Goal: Task Accomplishment & Management: Use online tool/utility

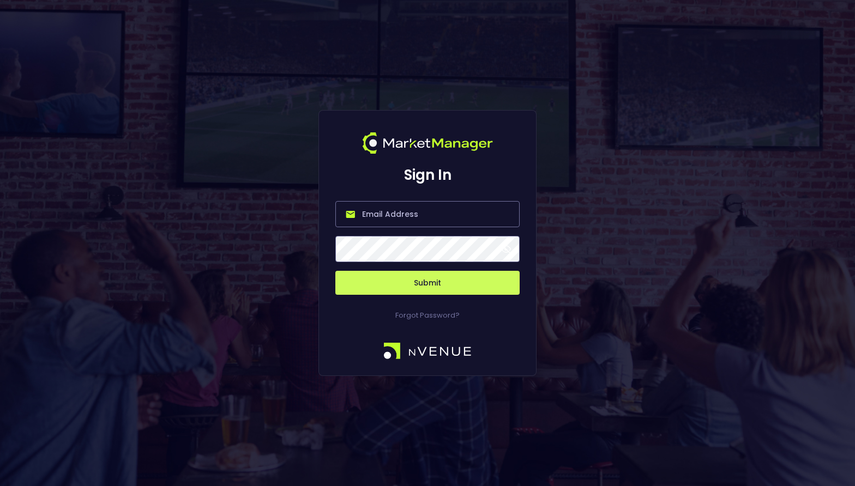
type input "[PERSON_NAME][EMAIL_ADDRESS][DOMAIN_NAME]"
click at [437, 278] on button "Submit" at bounding box center [427, 283] width 184 height 24
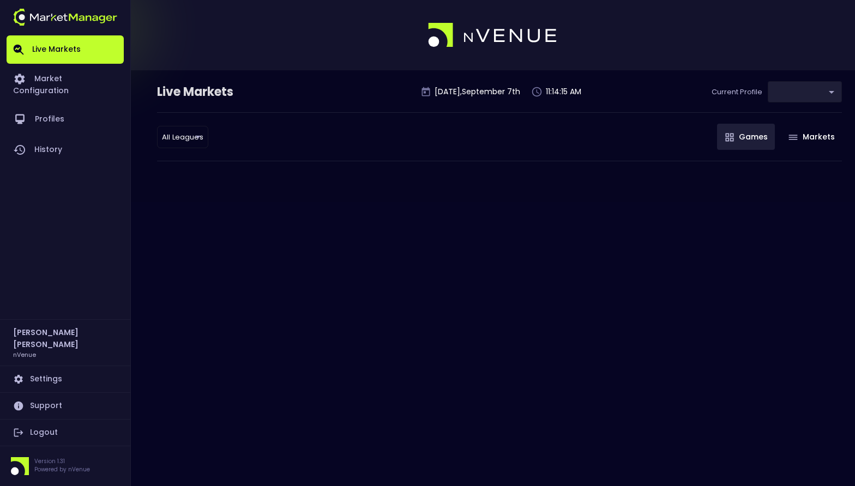
type input "0d810fa5-e353-4d9c-b11d-31f095cae871"
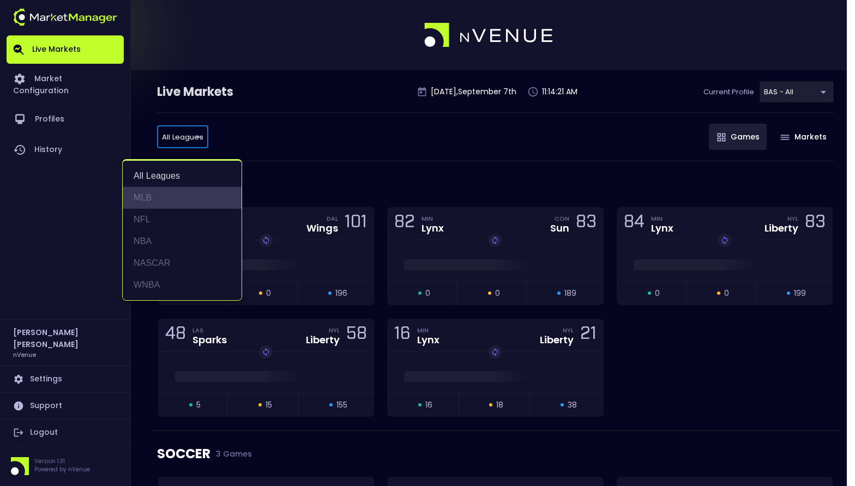
click at [151, 194] on li "MLB" at bounding box center [182, 198] width 119 height 22
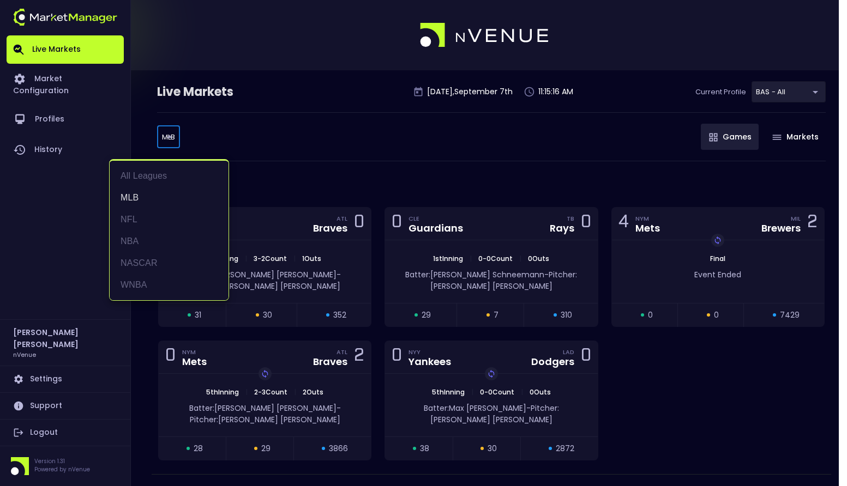
click at [179, 135] on body "Live Markets Market Configuration Profiles History [PERSON_NAME] nVenue Setting…" at bounding box center [423, 258] width 847 height 516
click at [134, 210] on li "NFL" at bounding box center [169, 220] width 119 height 22
type input "NFL"
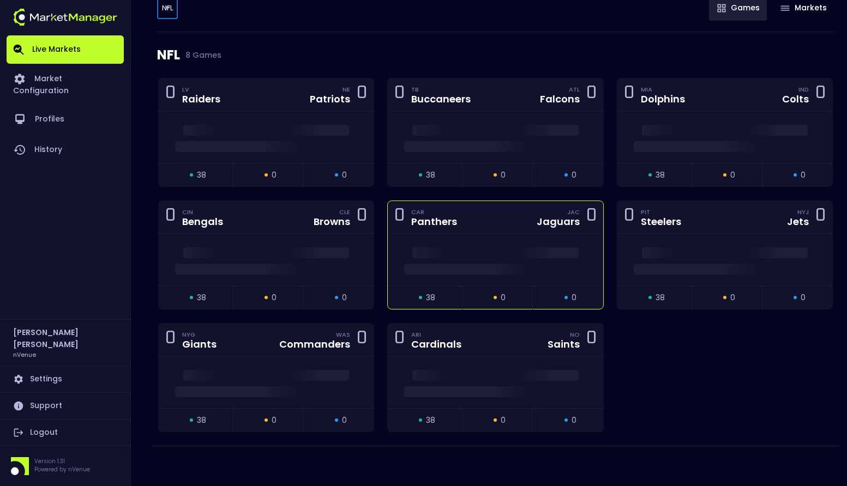
scroll to position [130, 0]
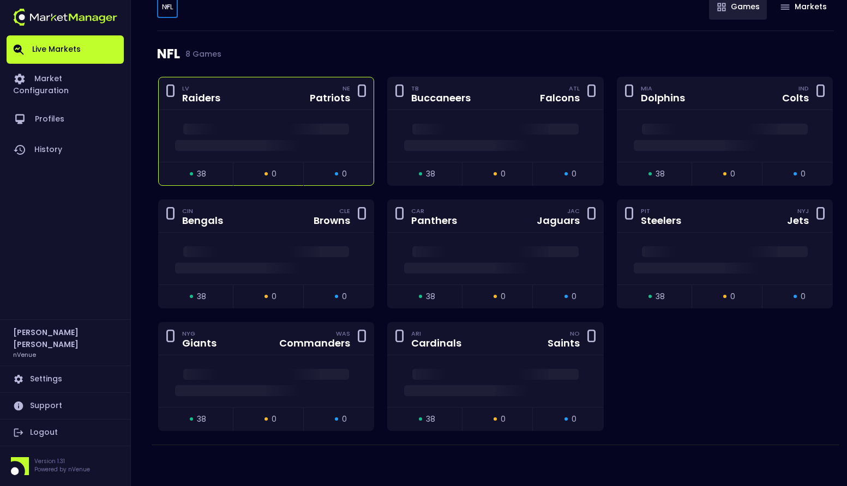
click at [258, 111] on div at bounding box center [266, 136] width 215 height 52
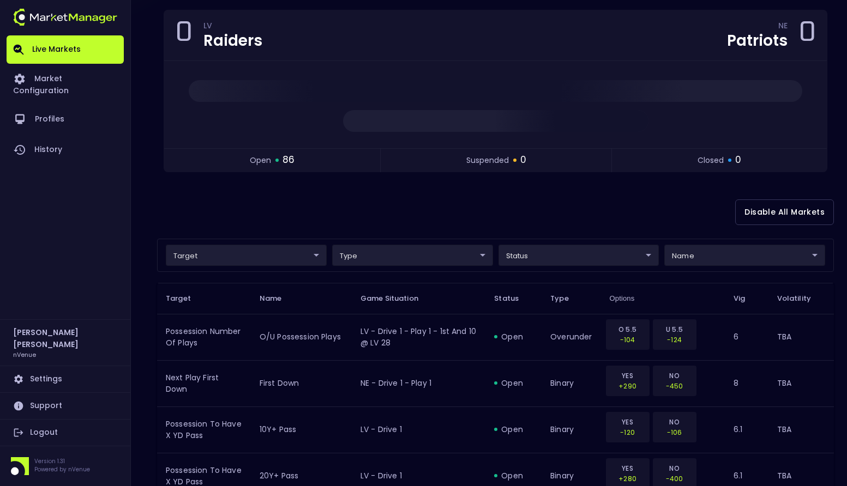
scroll to position [0, 0]
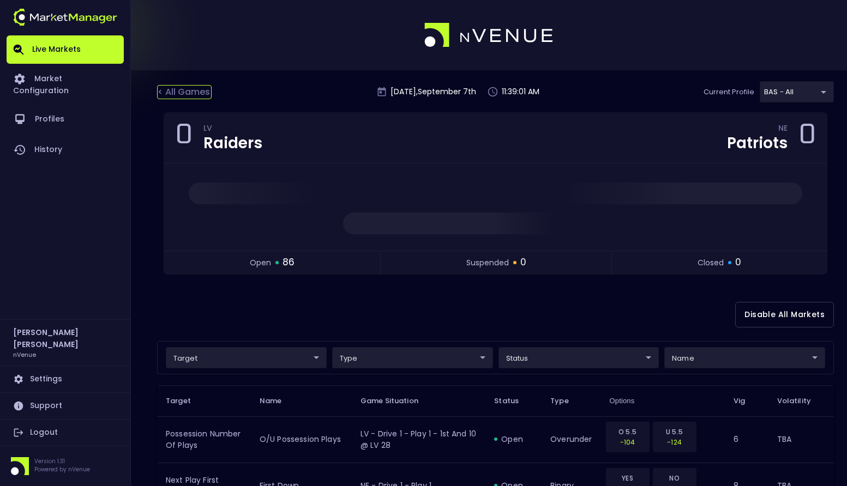
click at [175, 86] on div "< All Games" at bounding box center [184, 92] width 55 height 14
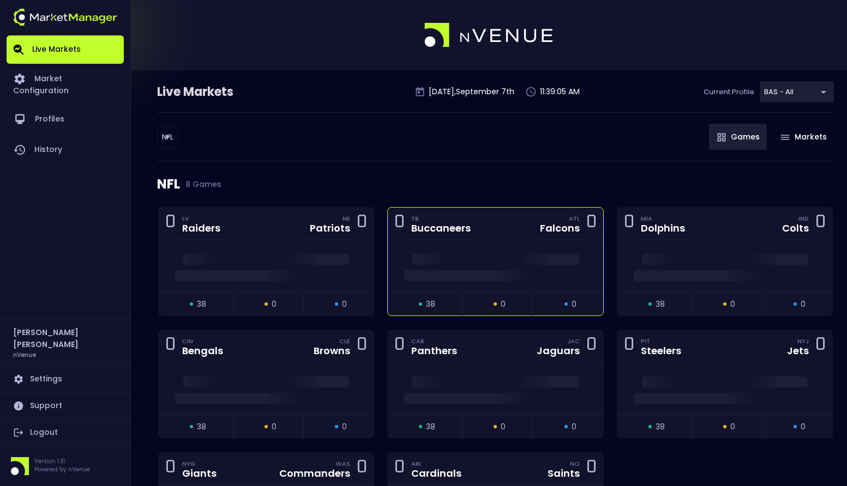
click at [486, 225] on div "0 TB Buccaneers ATL Falcons 0" at bounding box center [495, 224] width 215 height 33
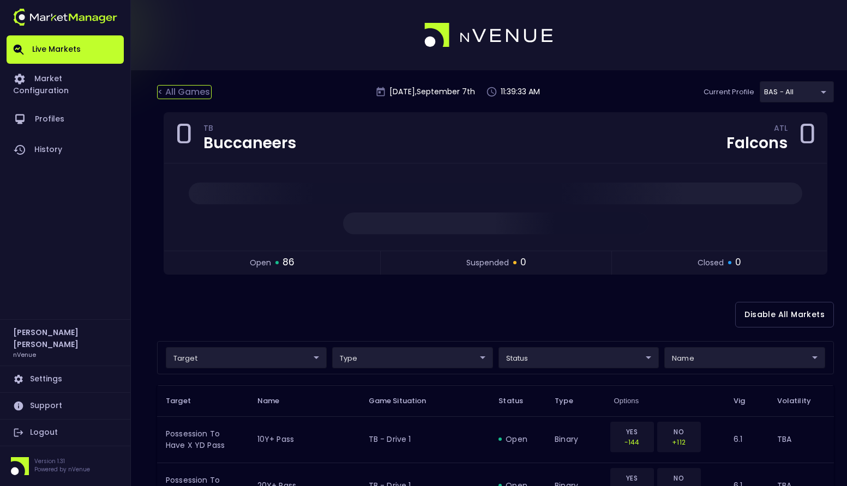
click at [202, 95] on div "< All Games" at bounding box center [184, 92] width 55 height 14
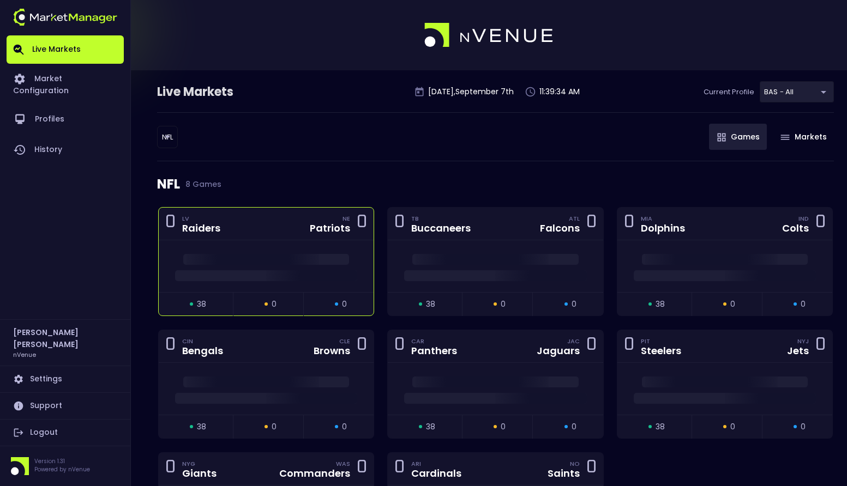
click at [269, 223] on div "0 LV Raiders NE Patriots 0" at bounding box center [266, 224] width 215 height 33
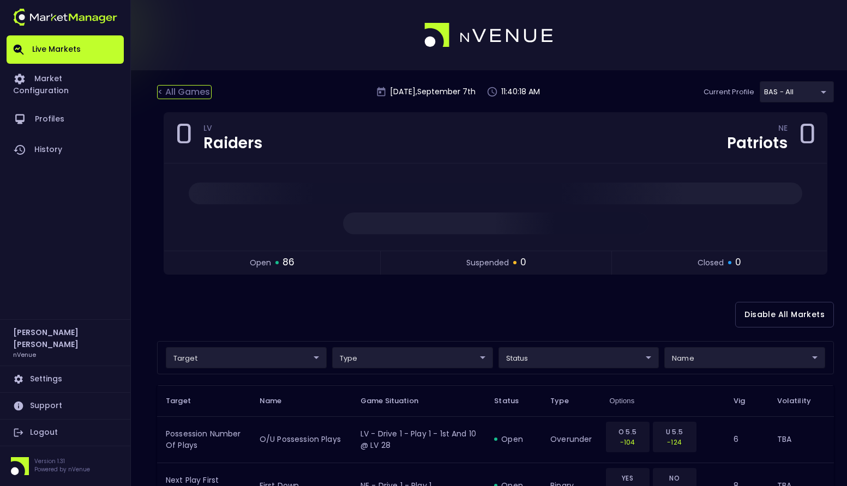
click at [169, 87] on div "< All Games" at bounding box center [184, 92] width 55 height 14
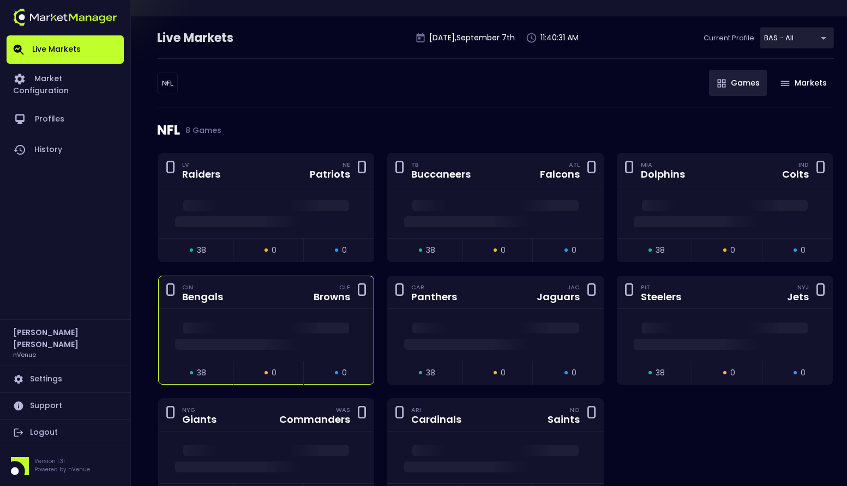
scroll to position [109, 0]
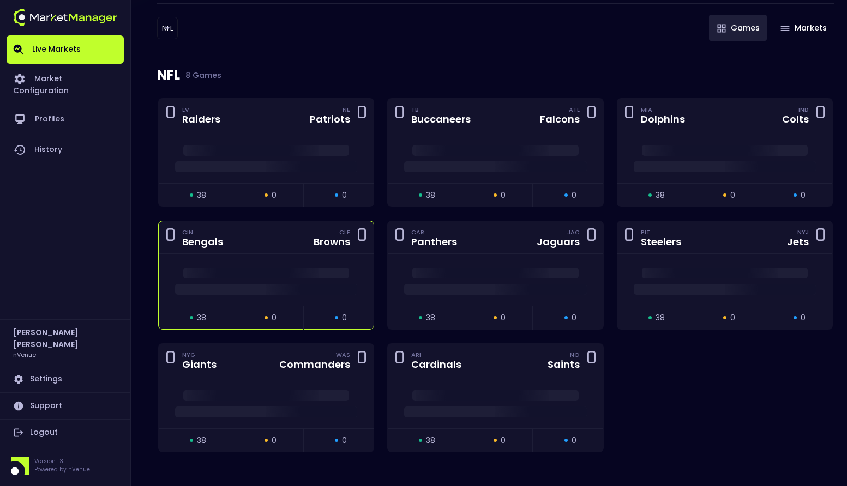
click at [261, 243] on div "0 CIN Bengals CLE Browns 0" at bounding box center [266, 237] width 215 height 33
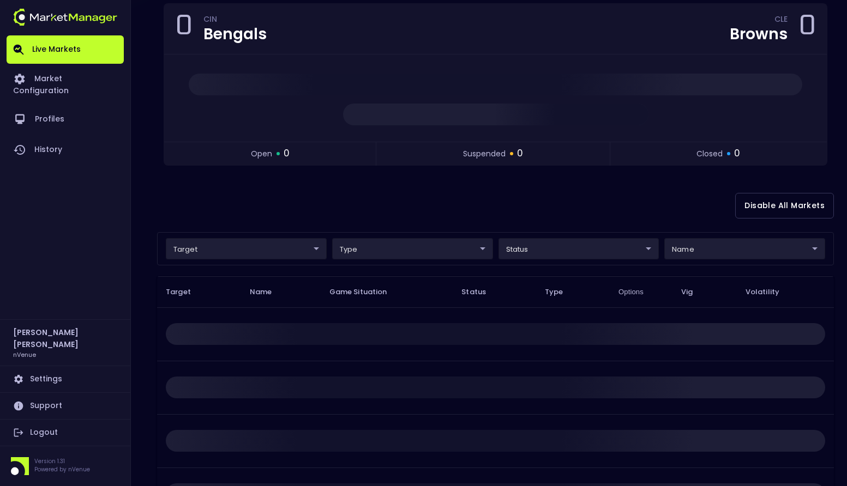
scroll to position [0, 0]
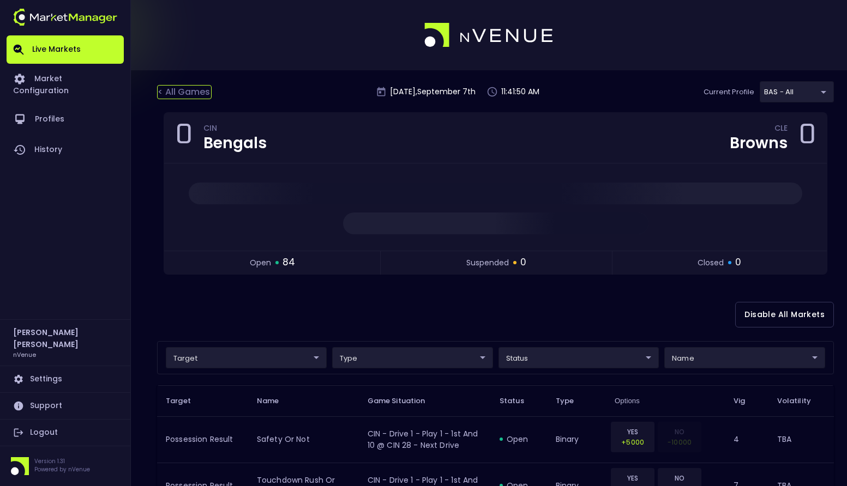
click at [189, 91] on div "< All Games" at bounding box center [184, 92] width 55 height 14
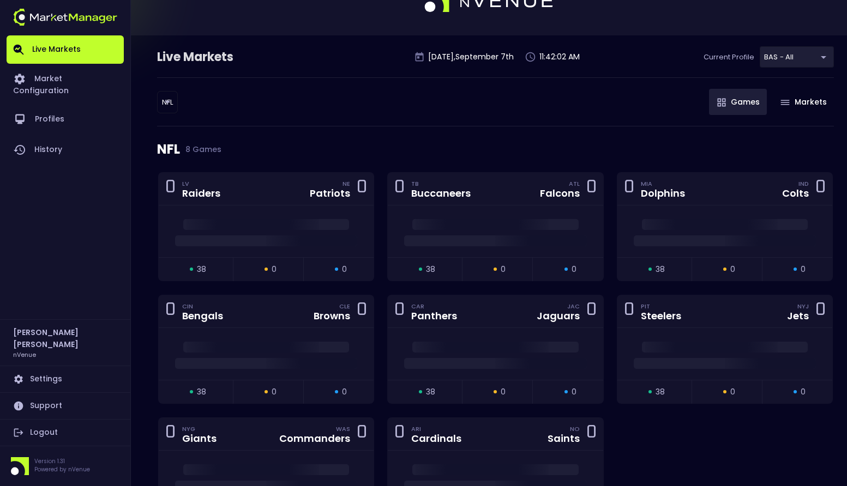
scroll to position [55, 0]
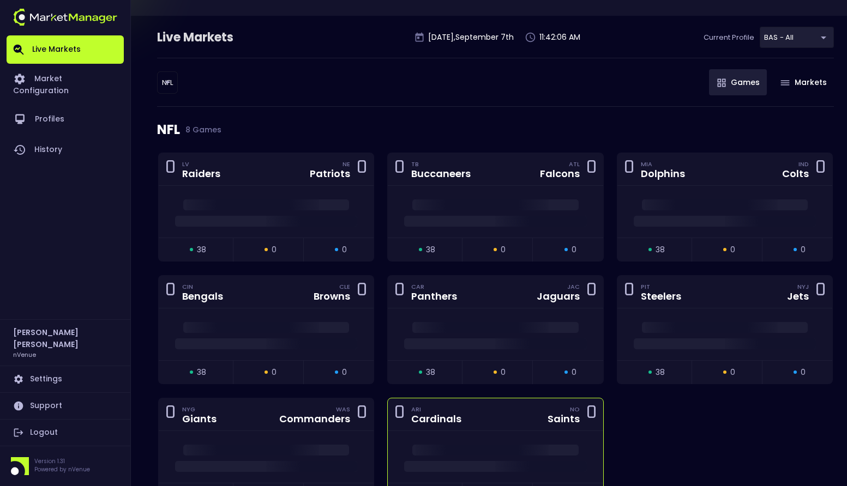
click at [504, 412] on div "0 ARI Cardinals NO Saints 0" at bounding box center [495, 415] width 215 height 33
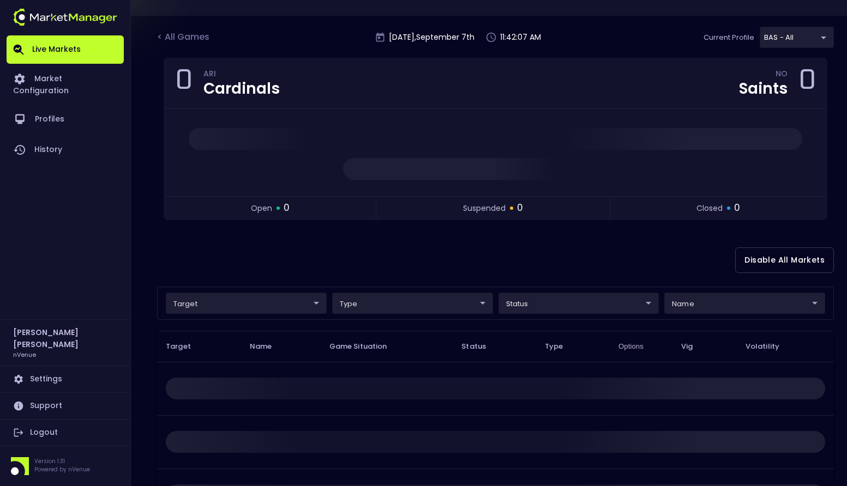
scroll to position [0, 0]
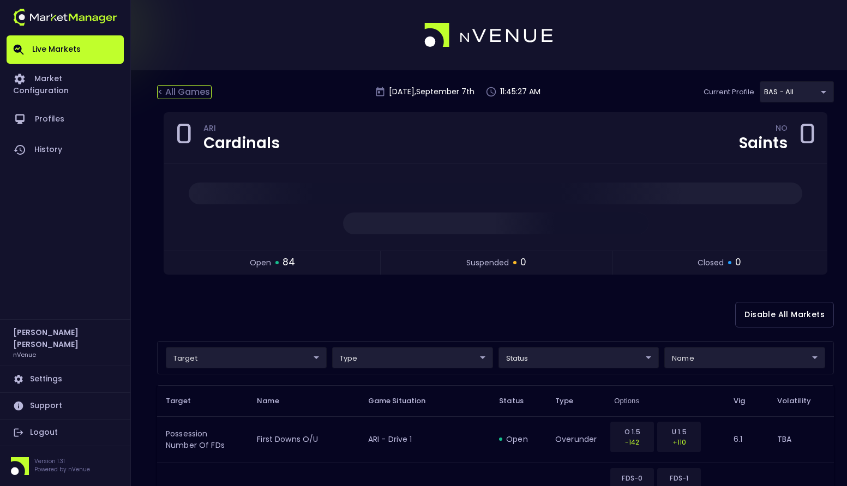
click at [190, 85] on div "< All Games" at bounding box center [184, 92] width 55 height 14
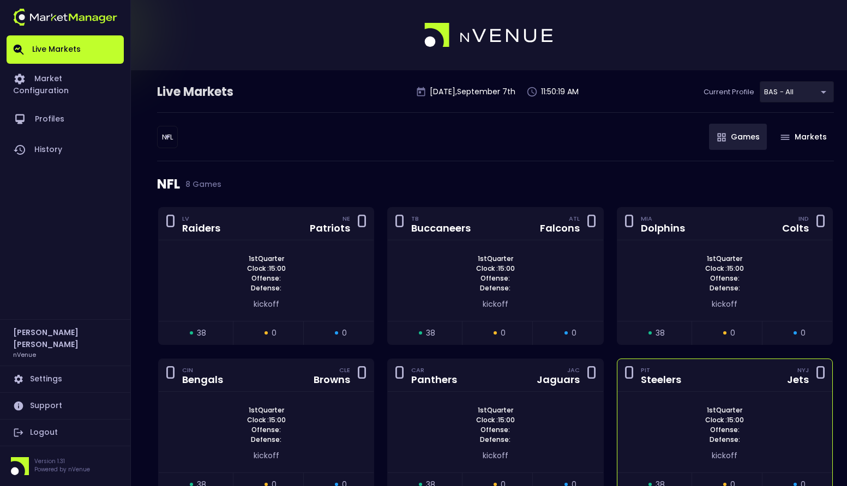
click at [707, 375] on div "0 PIT Steelers NYJ Jets 0" at bounding box center [724, 375] width 215 height 33
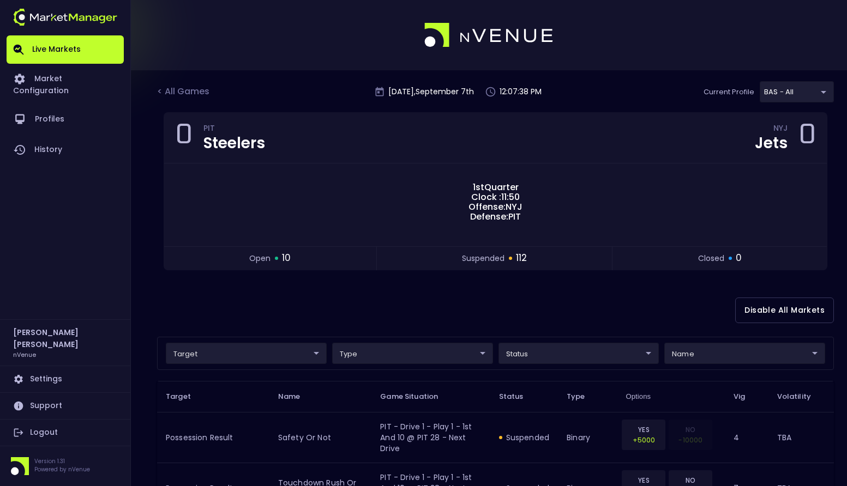
click at [58, 47] on link "Live Markets" at bounding box center [65, 49] width 117 height 28
click at [167, 90] on div "< All Games" at bounding box center [184, 92] width 55 height 14
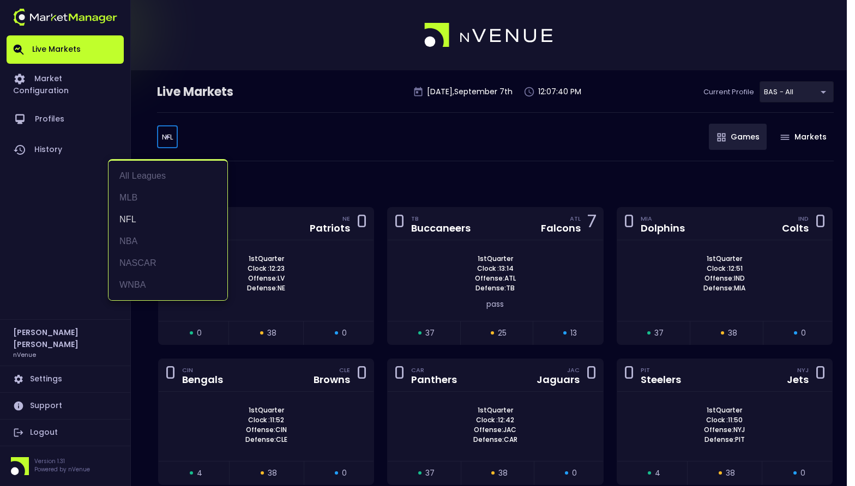
click at [167, 134] on body "Live Markets Market Configuration Profiles History [PERSON_NAME] nVenue Setting…" at bounding box center [427, 340] width 855 height 681
click at [146, 187] on ul "All Leagues MLB NFL NBA NASCAR WNBA" at bounding box center [168, 231] width 119 height 140
click at [124, 192] on li "MLB" at bounding box center [168, 198] width 119 height 22
type input "MLB"
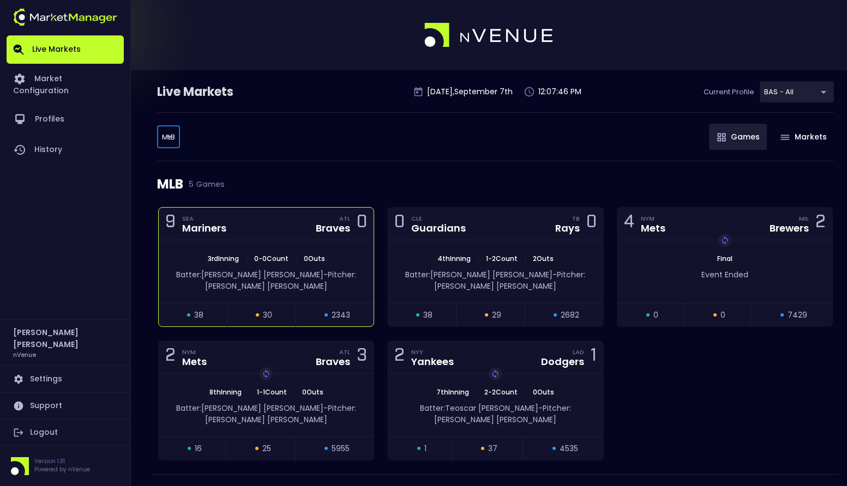
click at [244, 225] on div "9 SEA Mariners ATL Braves 0" at bounding box center [266, 224] width 215 height 33
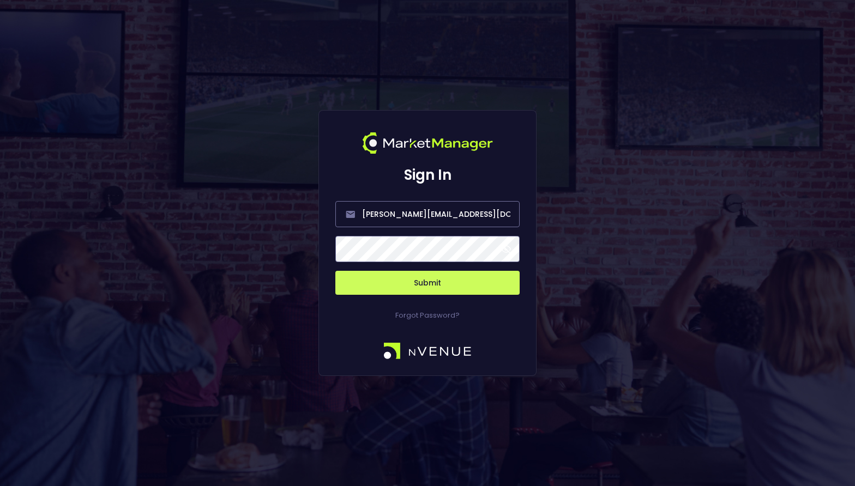
click at [413, 281] on button "Submit" at bounding box center [427, 283] width 184 height 24
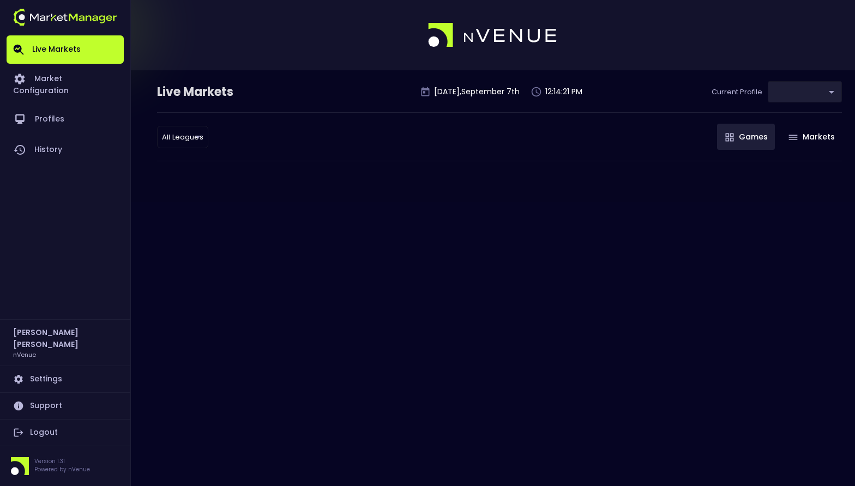
type input "0d810fa5-e353-4d9c-b11d-31f095cae871"
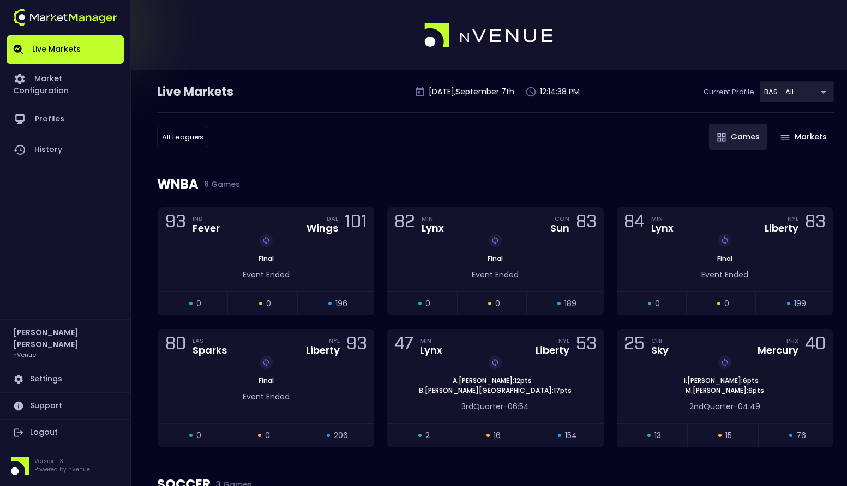
click at [465, 140] on div "All Leagues all leagues ​ Games Markets" at bounding box center [495, 136] width 677 height 49
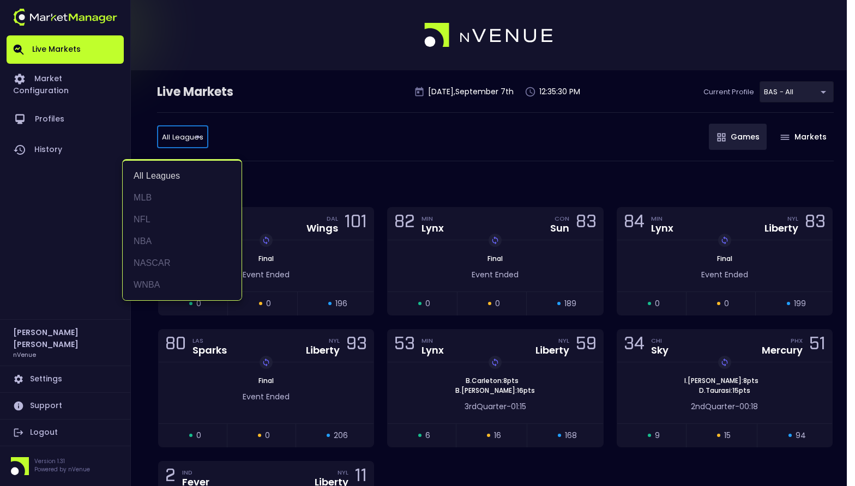
click at [169, 210] on li "NFL" at bounding box center [182, 220] width 119 height 22
type input "NFL"
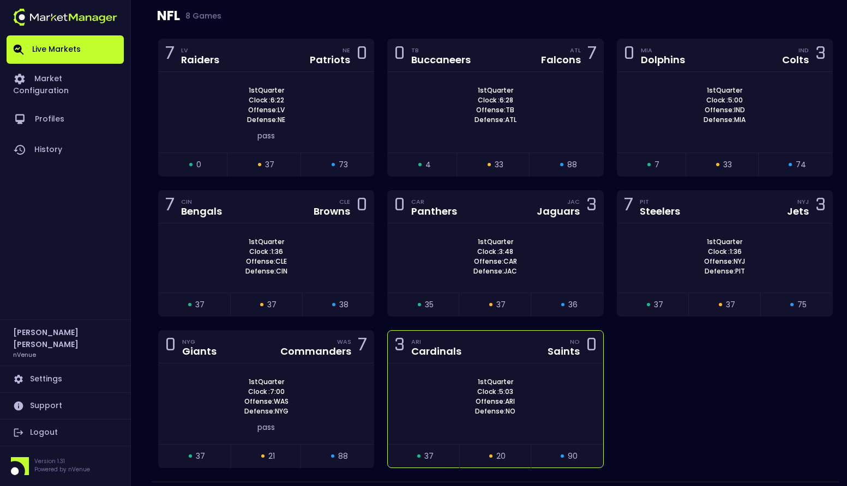
scroll to position [151, 0]
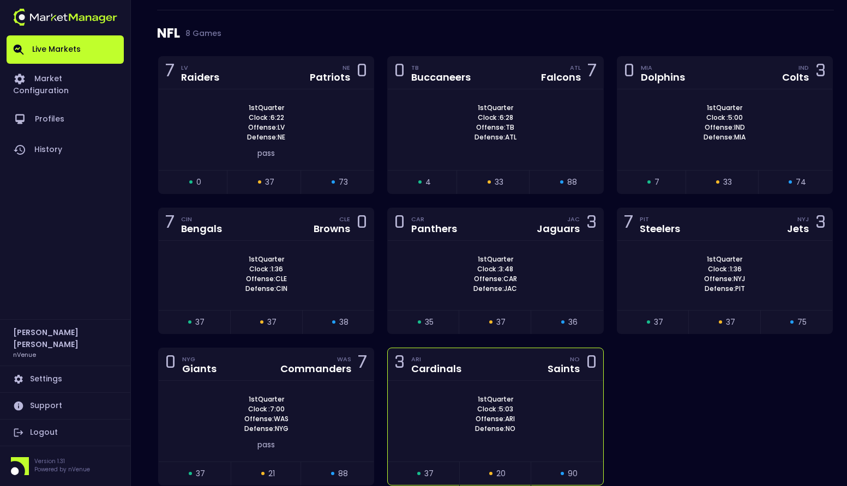
click at [490, 363] on div "3 ARI Cardinals NO Saints 0" at bounding box center [495, 364] width 215 height 33
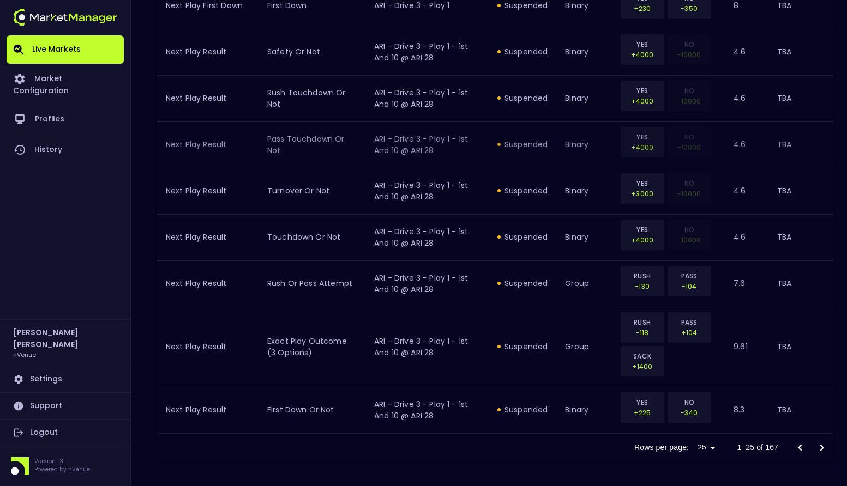
scroll to position [1207, 0]
click at [818, 444] on icon "Go to next page" at bounding box center [821, 446] width 13 height 13
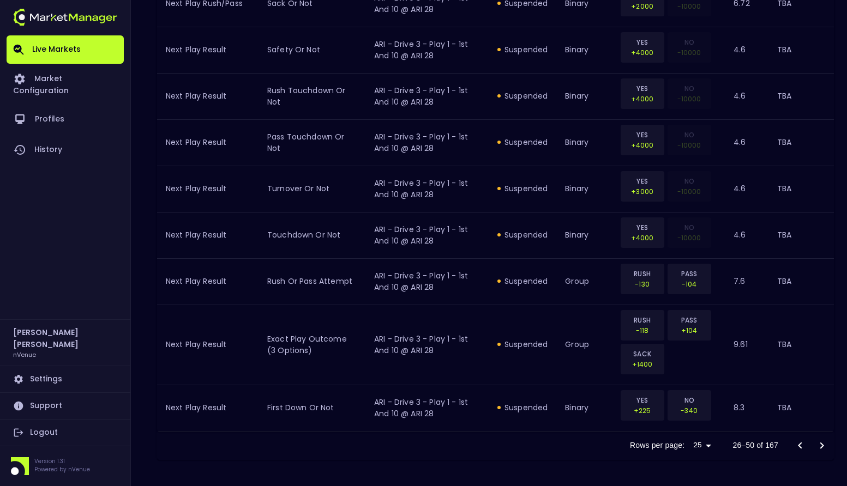
click at [820, 445] on icon "Go to next page" at bounding box center [821, 446] width 13 height 13
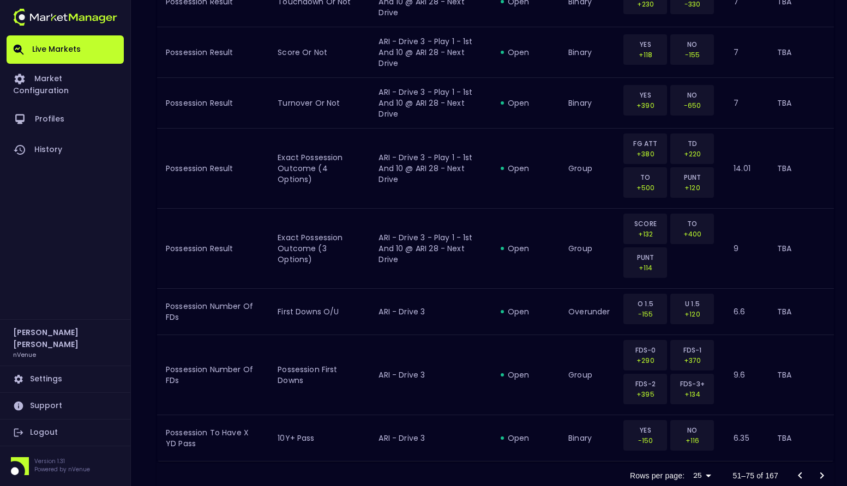
scroll to position [1351, 0]
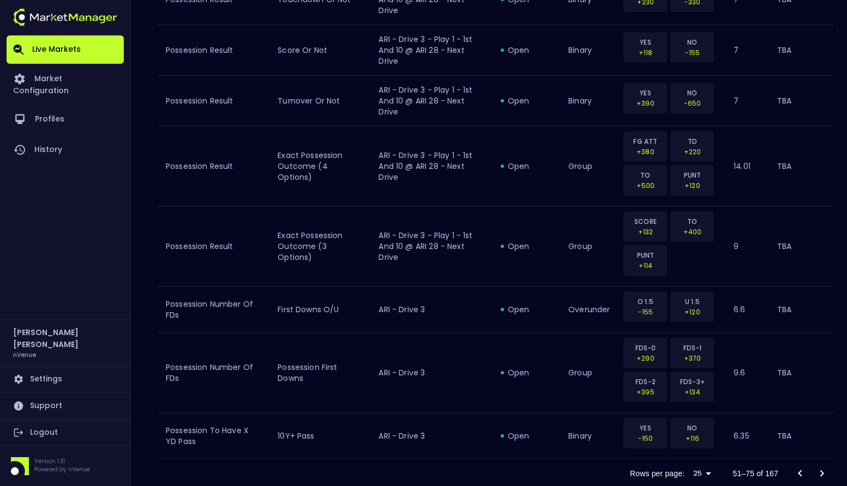
click at [826, 474] on icon "Go to next page" at bounding box center [821, 473] width 13 height 13
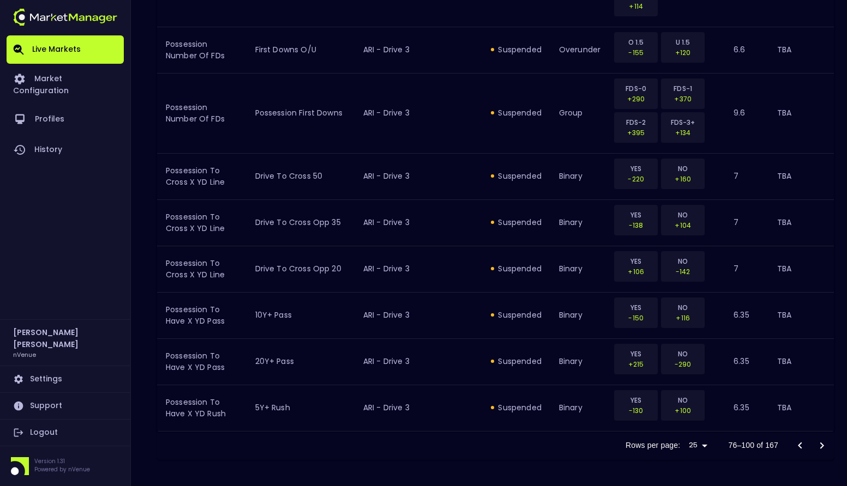
scroll to position [1241, 0]
click at [825, 448] on icon "Go to next page" at bounding box center [821, 446] width 13 height 13
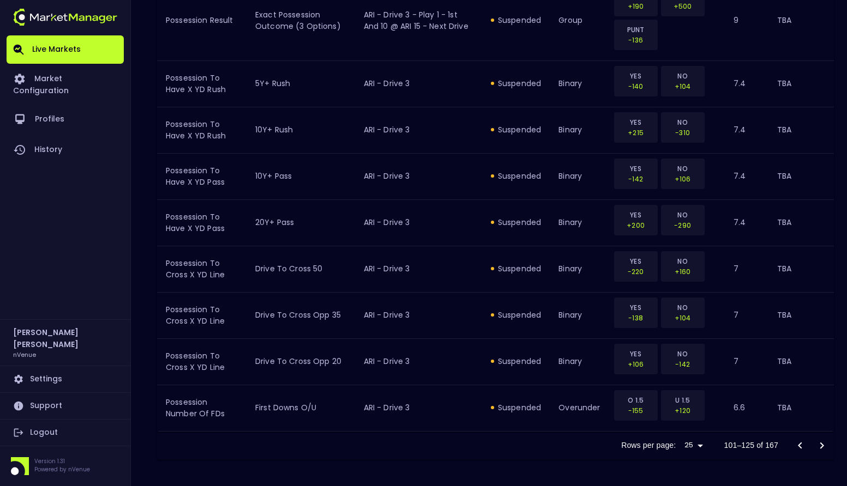
click at [825, 448] on icon "Go to next page" at bounding box center [821, 446] width 13 height 13
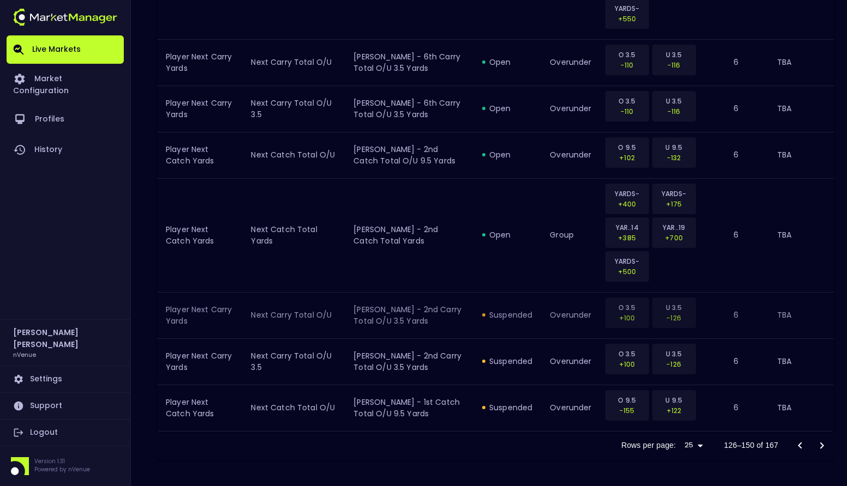
scroll to position [1416, 0]
click at [822, 449] on icon "Go to next page" at bounding box center [821, 446] width 13 height 13
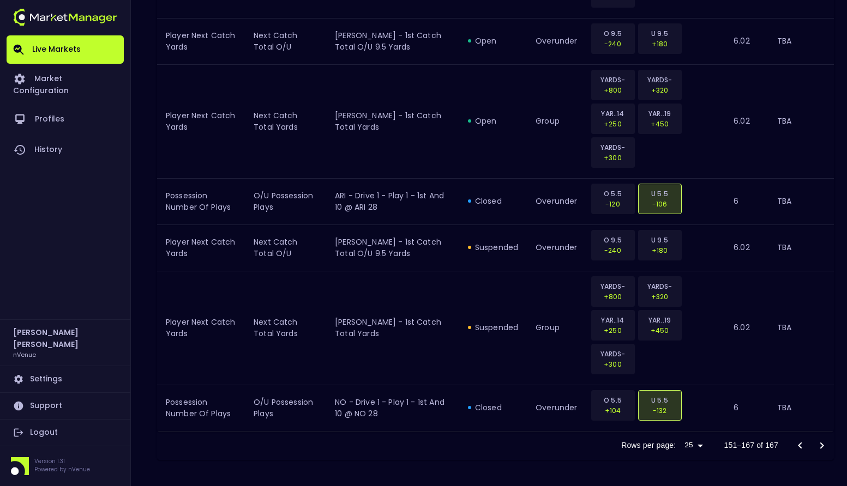
click at [822, 449] on div at bounding box center [811, 446] width 44 height 22
click at [803, 444] on icon "Go to previous page" at bounding box center [799, 446] width 13 height 13
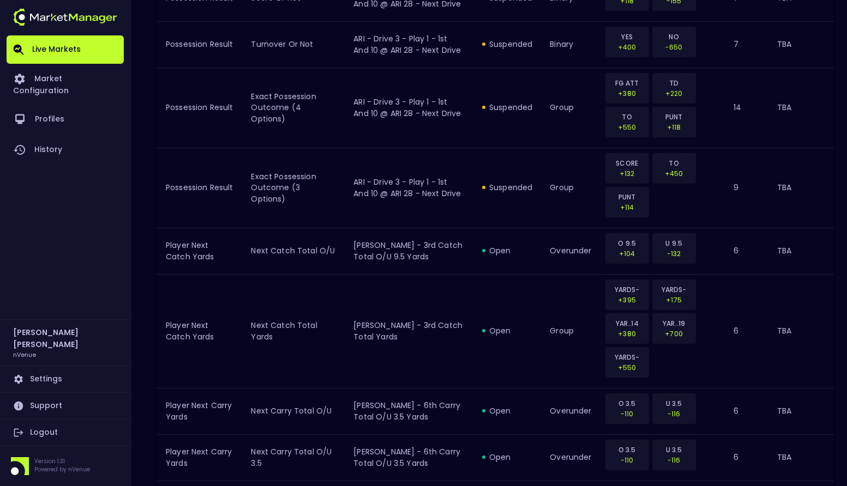
click at [803, 435] on td "TBA" at bounding box center [800, 411] width 65 height 46
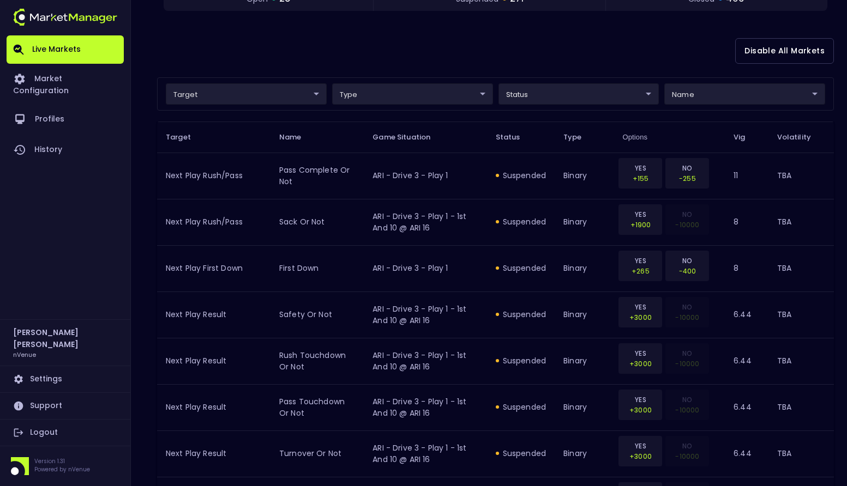
scroll to position [0, 0]
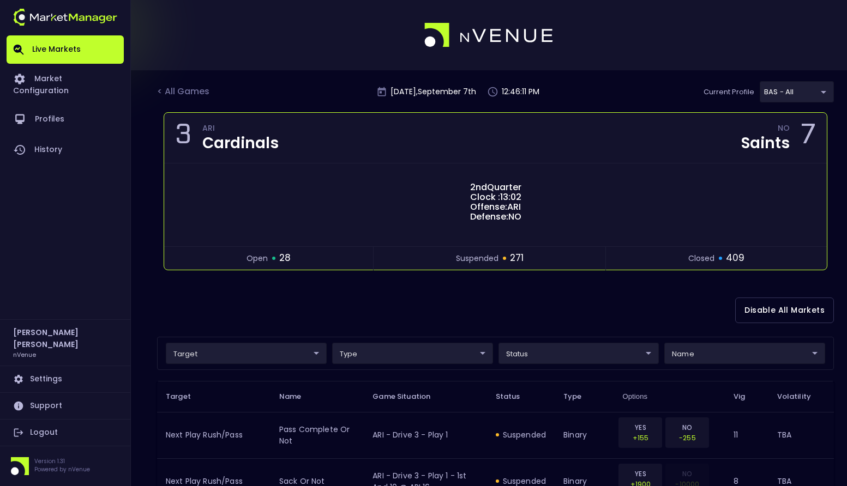
click at [453, 153] on div "3 ARI Cardinals NO Saints 7" at bounding box center [495, 138] width 663 height 51
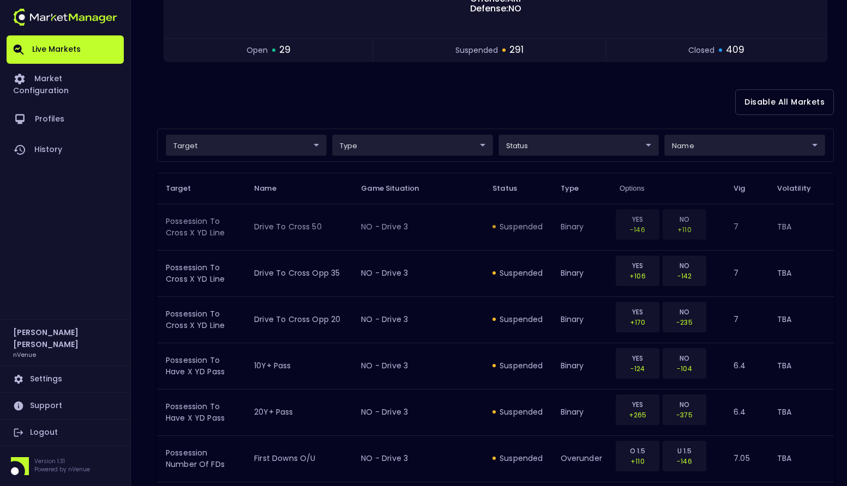
scroll to position [218, 0]
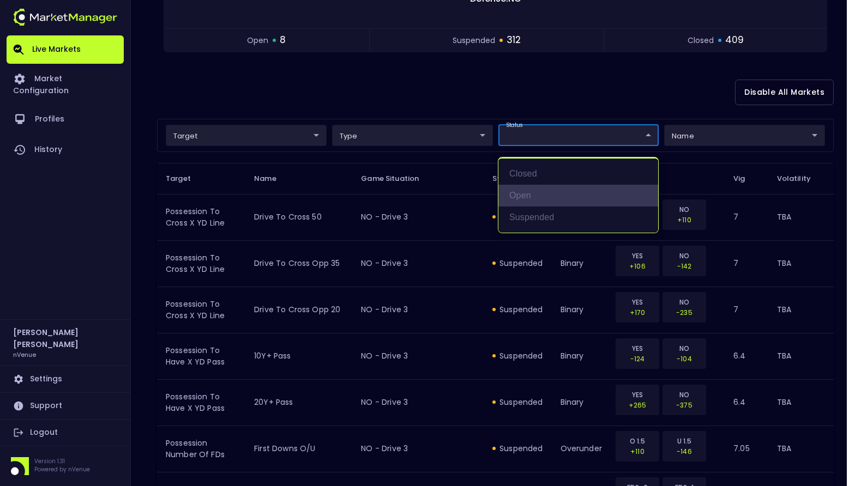
click at [543, 192] on li "open" at bounding box center [578, 196] width 160 height 22
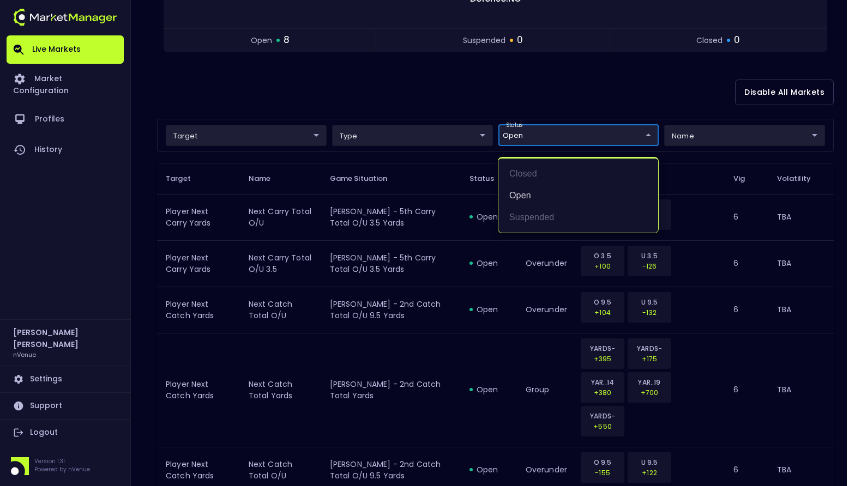
click at [467, 82] on div at bounding box center [427, 243] width 855 height 486
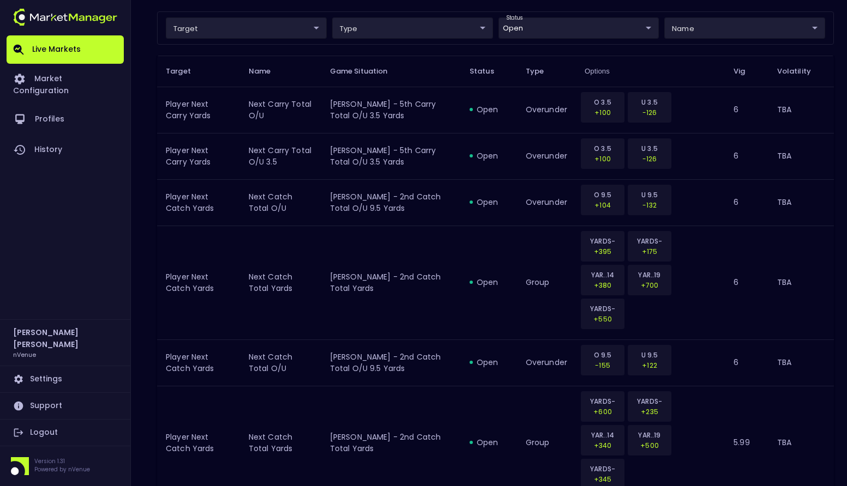
scroll to position [17, 0]
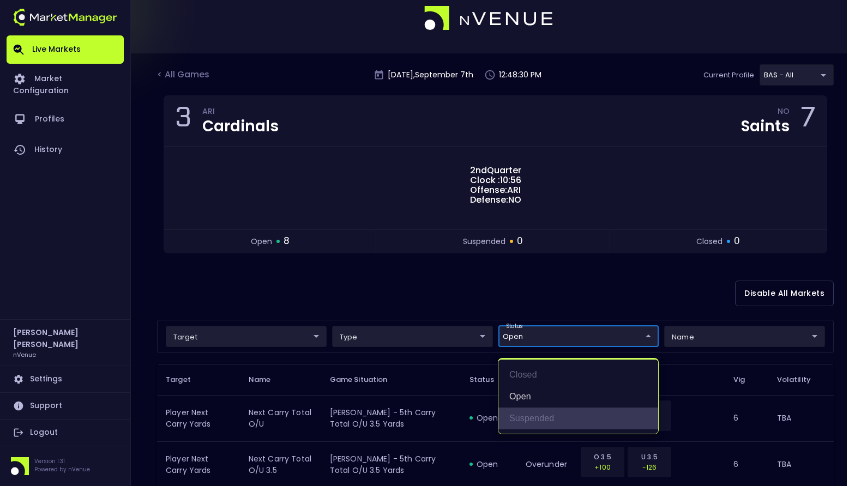
click at [550, 420] on li "suspended" at bounding box center [578, 419] width 160 height 22
type input "open,suspended"
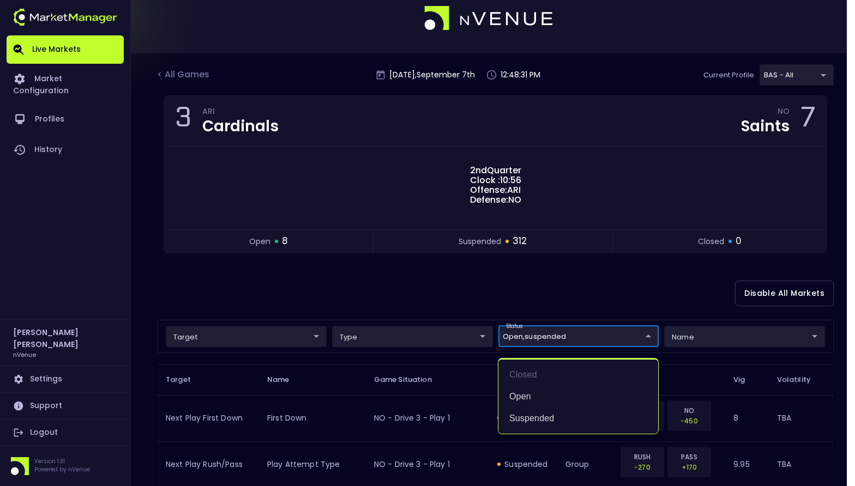
click at [371, 293] on div at bounding box center [427, 243] width 855 height 486
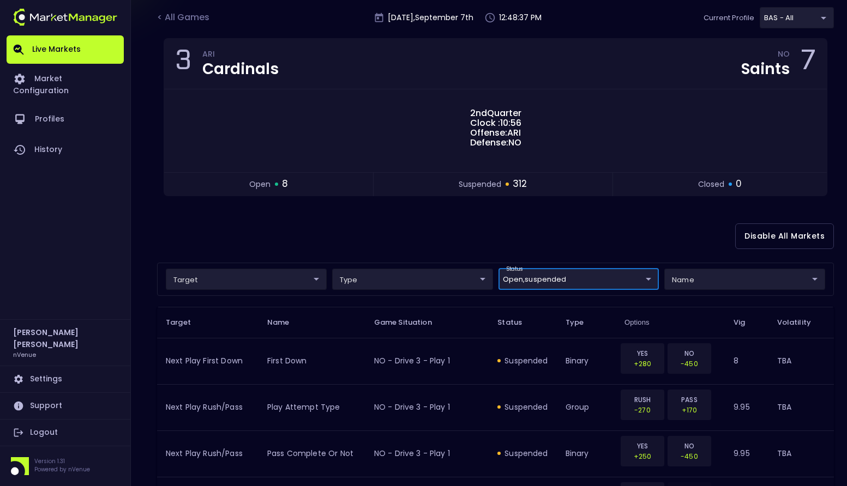
scroll to position [55, 0]
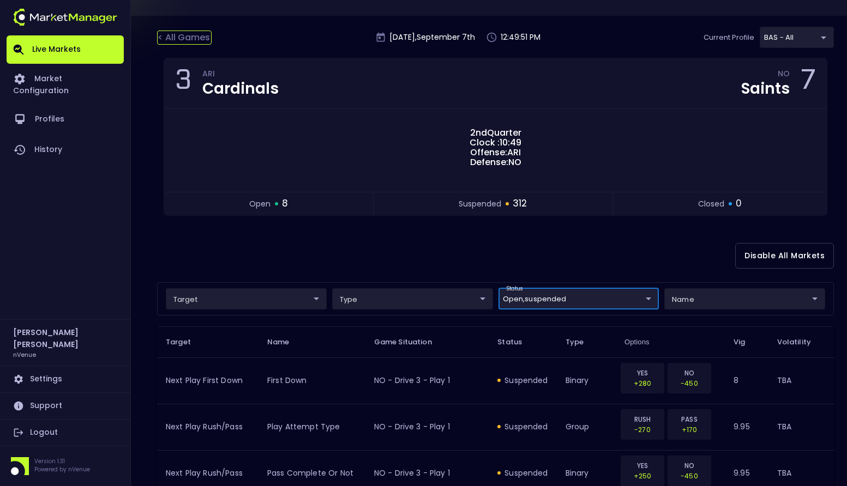
click at [202, 39] on div "< All Games" at bounding box center [184, 38] width 55 height 14
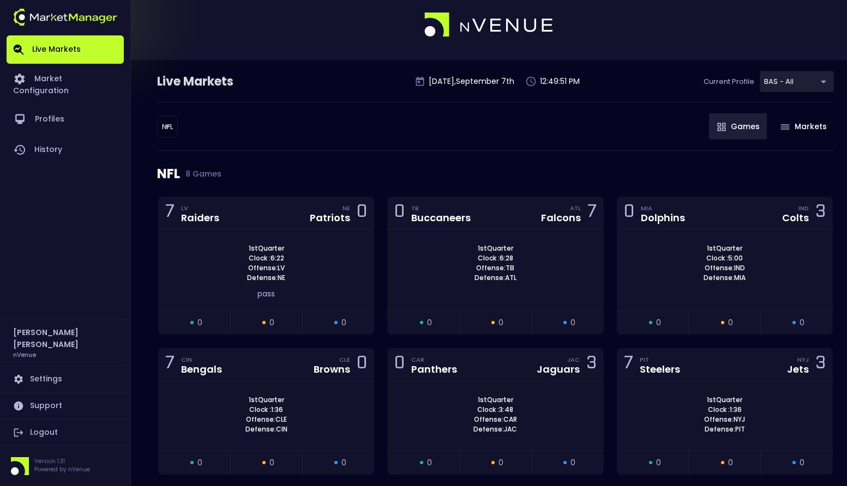
scroll to position [0, 0]
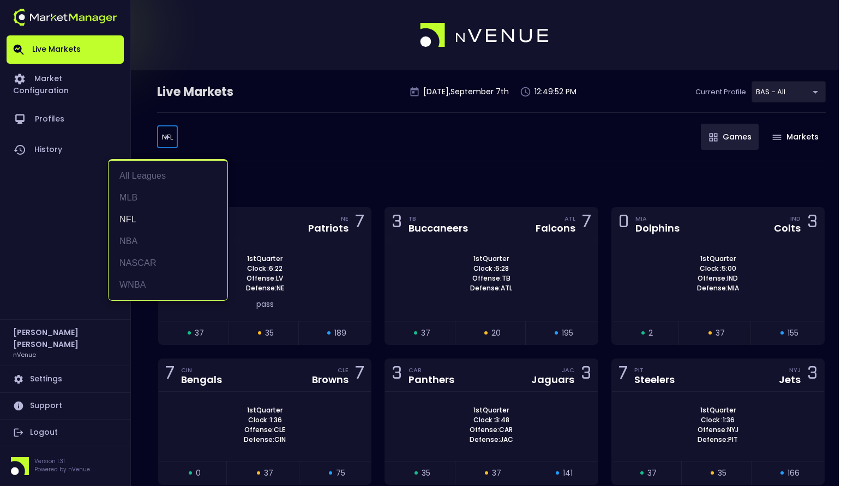
click at [165, 140] on body "Live Markets Market Configuration Profiles History [PERSON_NAME] nVenue Setting…" at bounding box center [423, 346] width 847 height 692
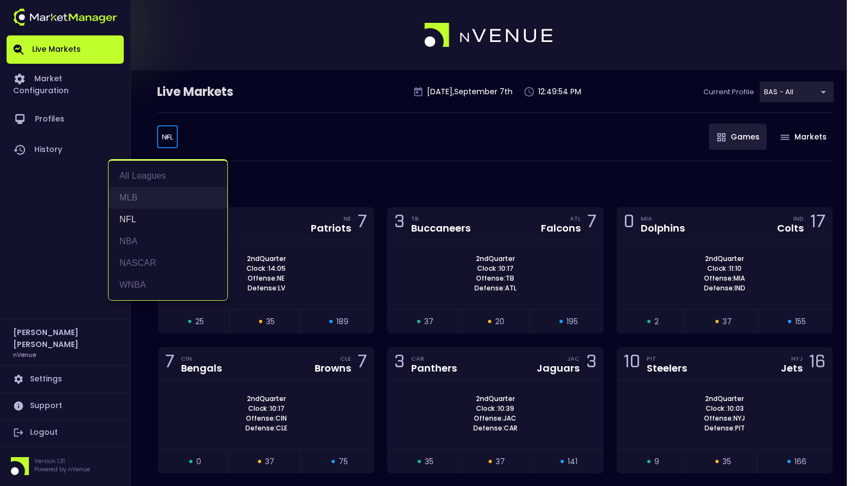
click at [141, 199] on li "MLB" at bounding box center [168, 198] width 119 height 22
type input "MLB"
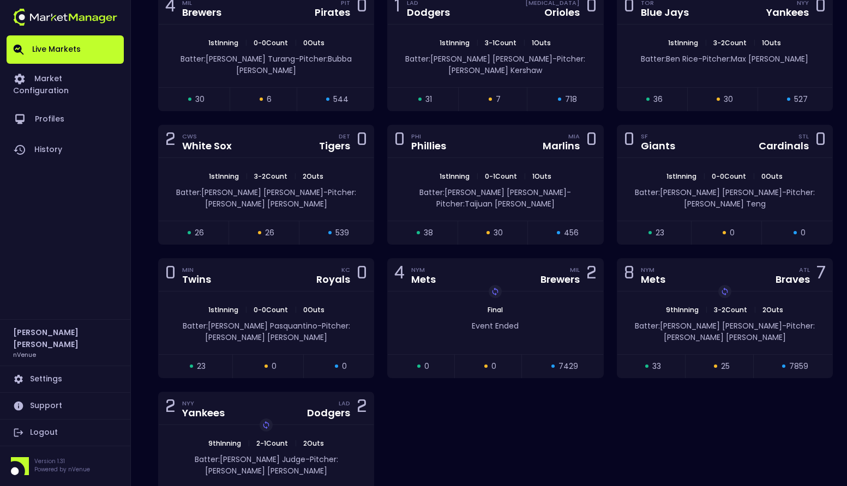
scroll to position [330, 0]
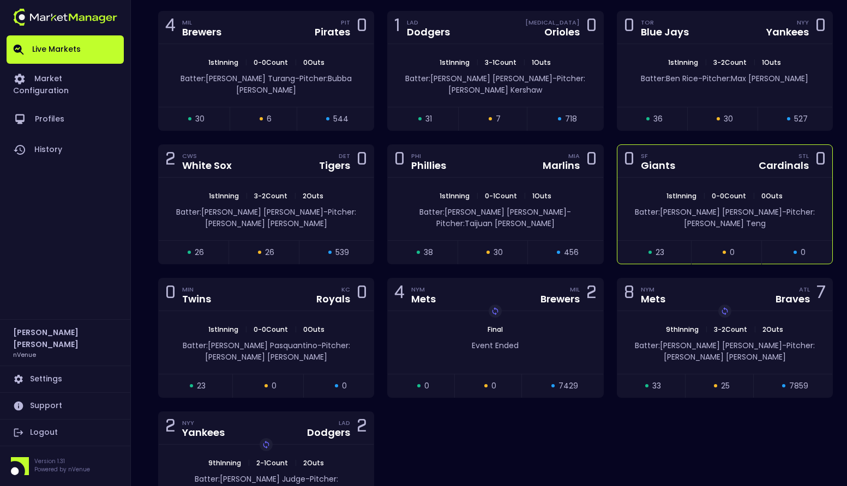
click at [735, 149] on div "0 SF Giants STL Cardinals 0" at bounding box center [724, 161] width 215 height 33
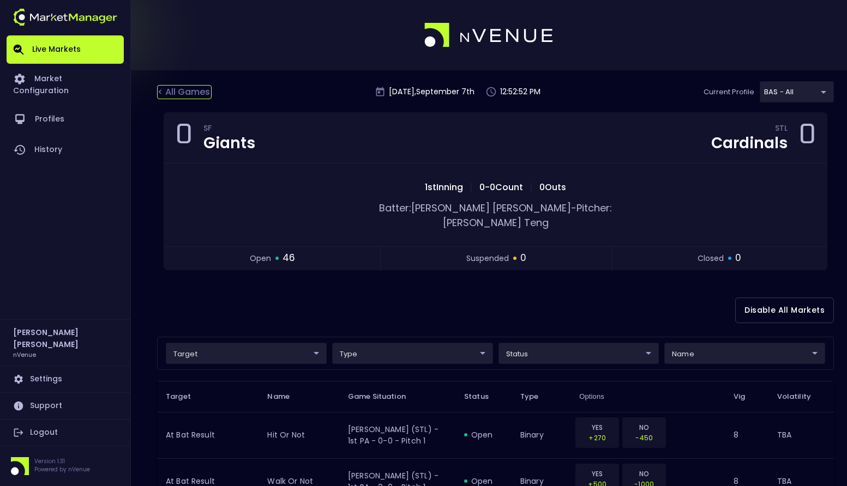
click at [192, 96] on div "< All Games" at bounding box center [184, 92] width 55 height 14
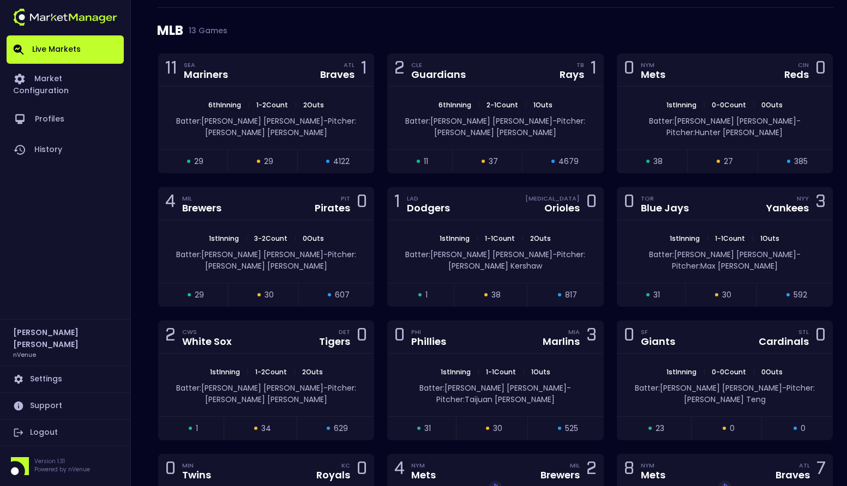
scroll to position [14, 0]
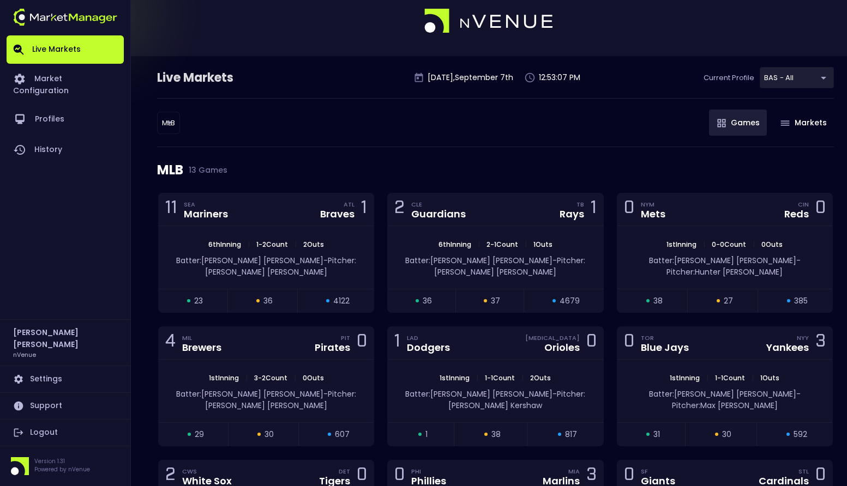
click at [167, 121] on body "Live Markets Market Configuration Profiles History [PERSON_NAME] nVenue Setting…" at bounding box center [423, 444] width 847 height 917
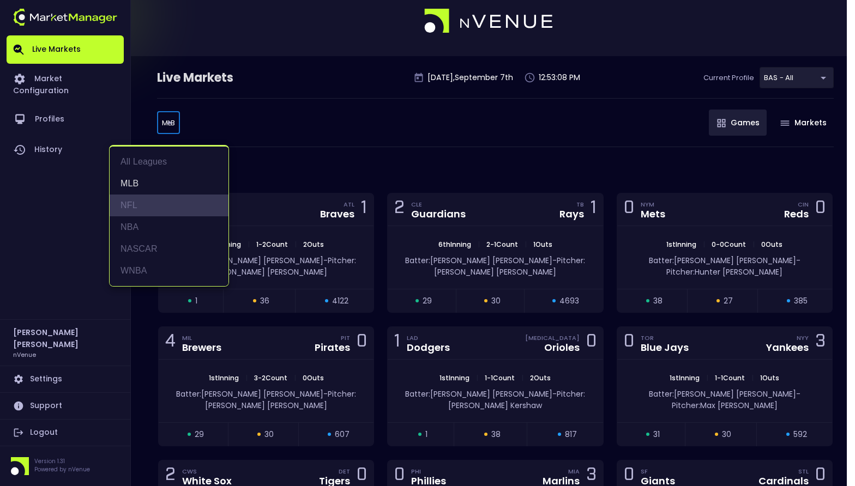
click at [151, 204] on li "NFL" at bounding box center [169, 206] width 119 height 22
type input "NFL"
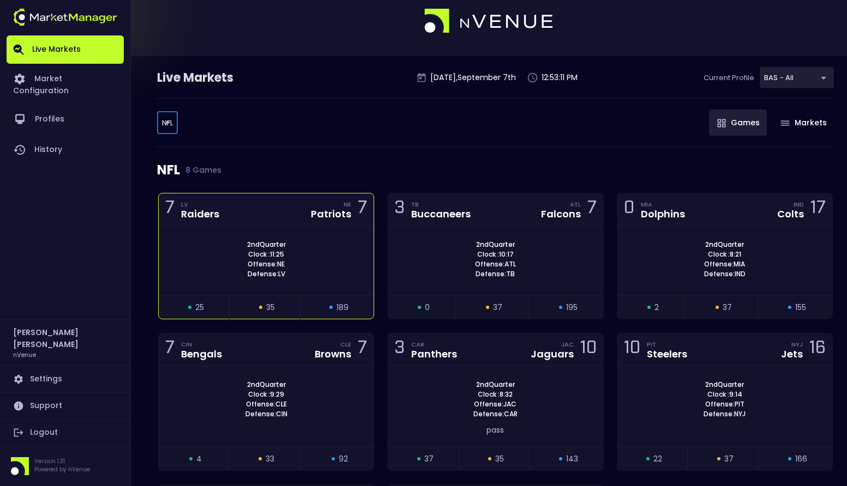
click at [264, 208] on div "7 LV Raiders NE Patriots 7" at bounding box center [266, 210] width 215 height 33
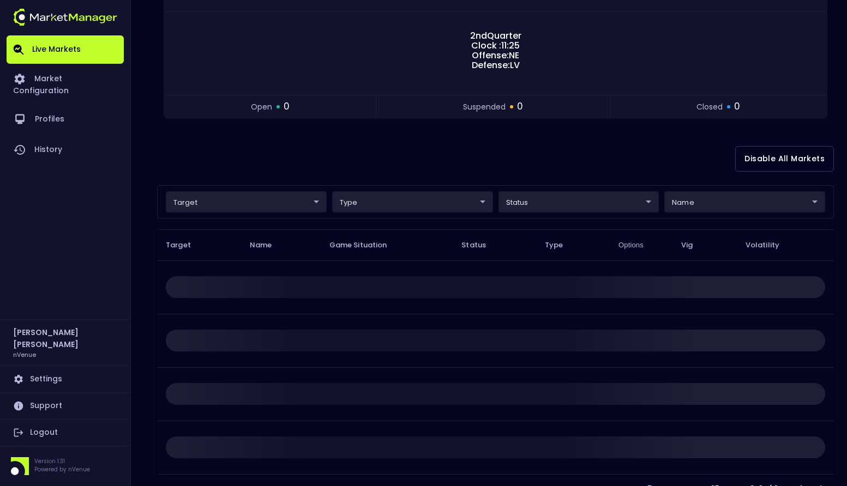
scroll to position [195, 0]
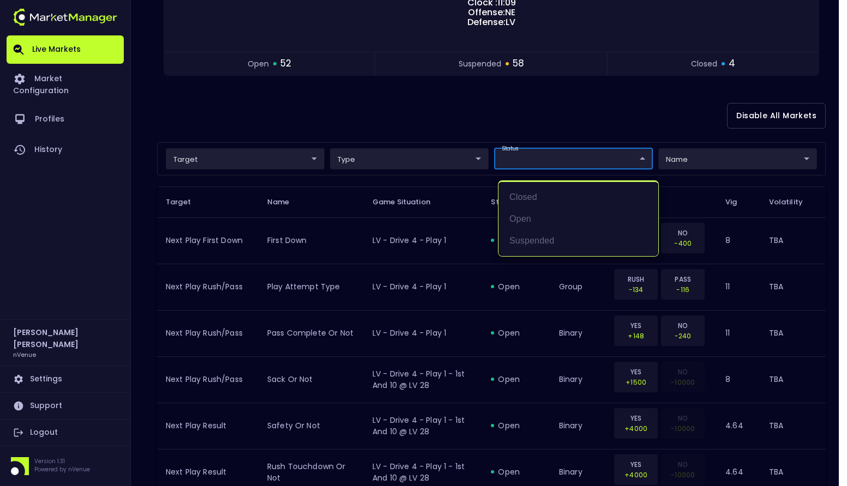
click at [530, 196] on li "closed" at bounding box center [578, 198] width 160 height 22
type input "closed"
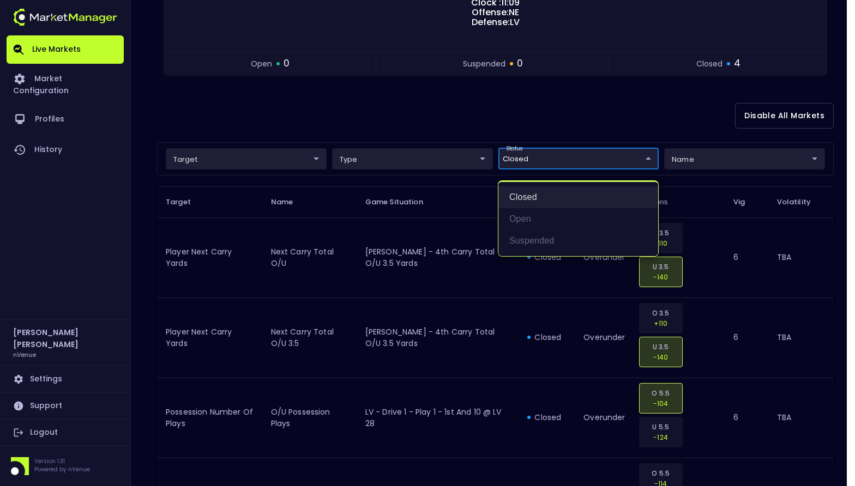
click at [534, 198] on li "closed" at bounding box center [578, 198] width 160 height 22
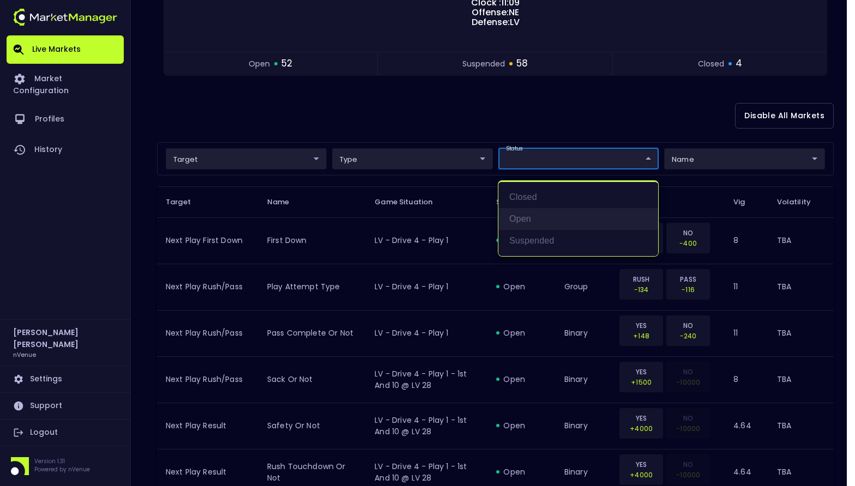
click at [530, 214] on li "open" at bounding box center [578, 219] width 160 height 22
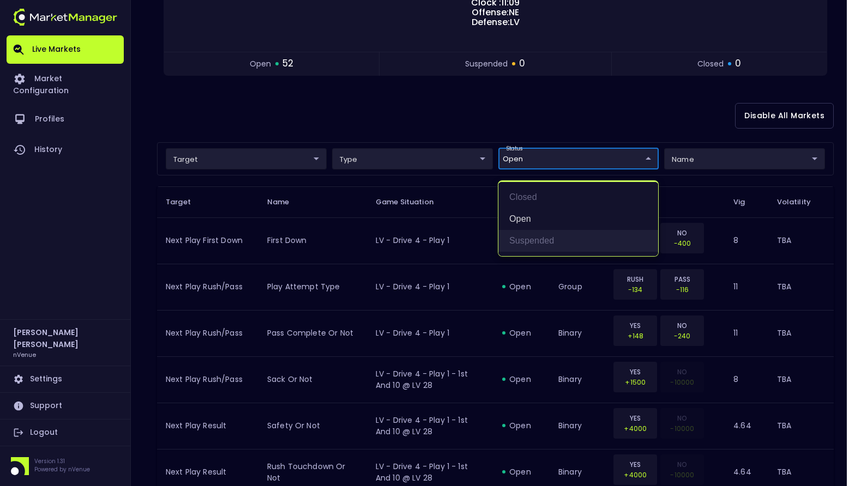
click at [539, 240] on li "suspended" at bounding box center [578, 241] width 160 height 22
type input "open,suspended"
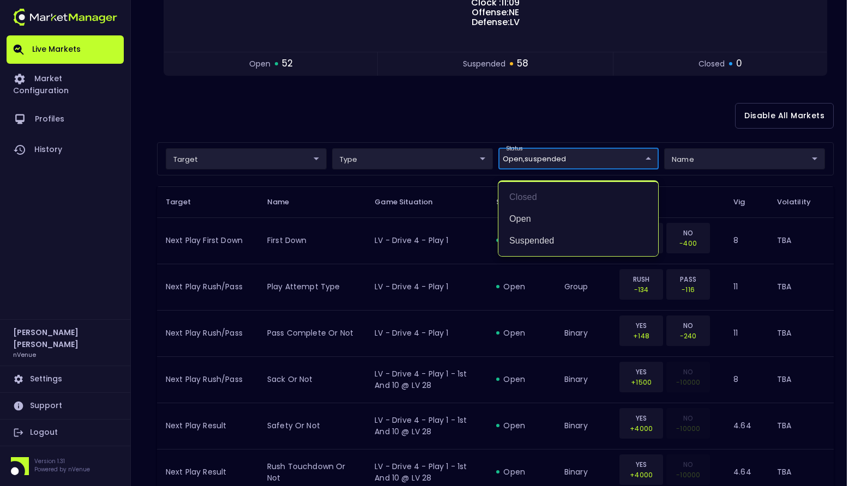
click at [485, 99] on div at bounding box center [427, 243] width 855 height 486
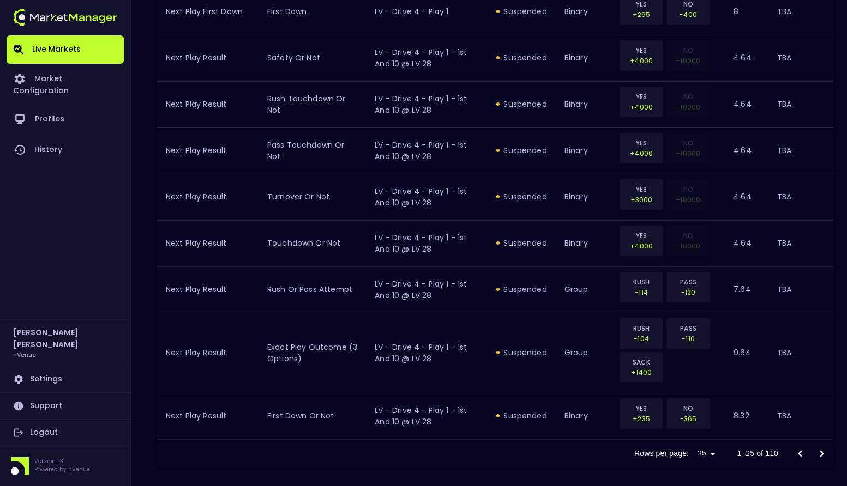
scroll to position [1207, 0]
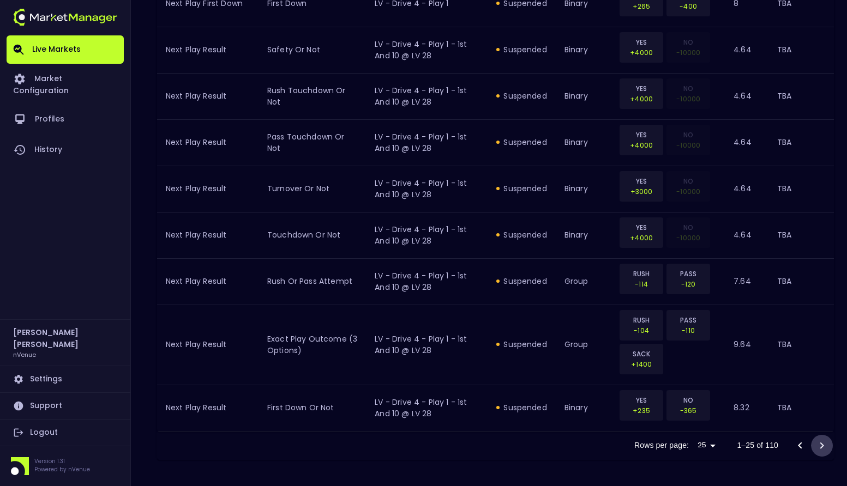
click at [819, 443] on icon "Go to next page" at bounding box center [821, 446] width 13 height 13
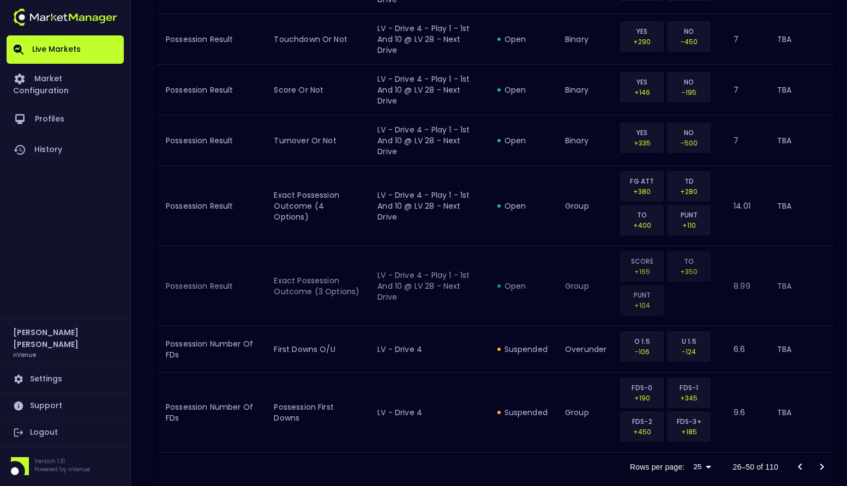
scroll to position [1387, 0]
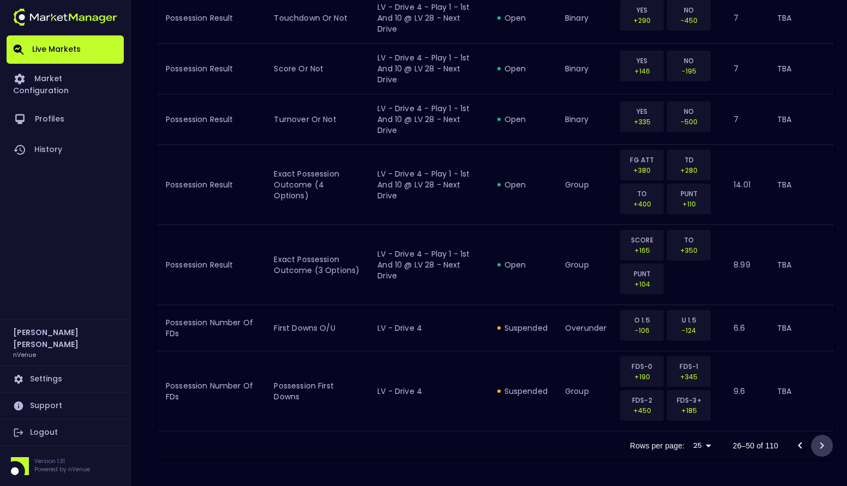
click at [822, 439] on button "Go to next page" at bounding box center [822, 446] width 22 height 22
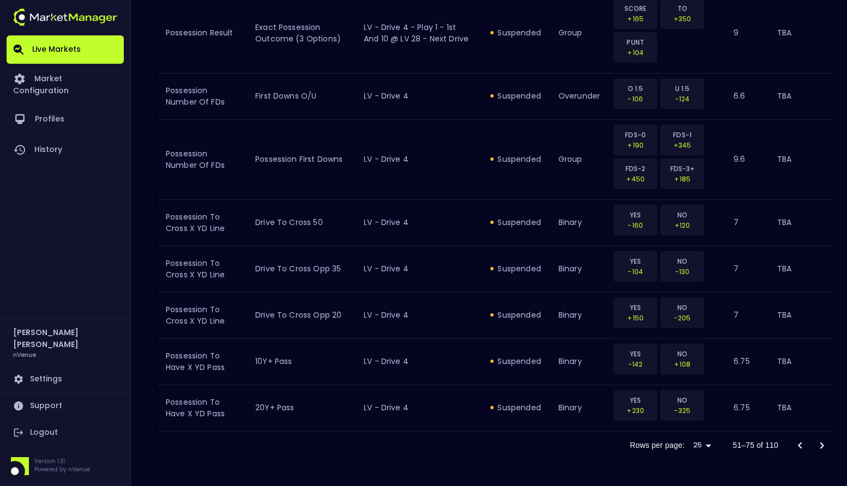
click at [820, 445] on icon "Go to next page" at bounding box center [821, 446] width 13 height 13
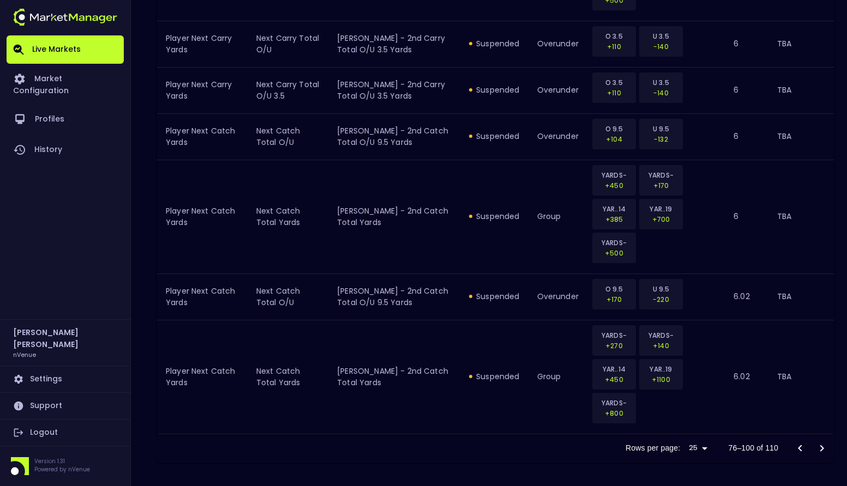
scroll to position [1444, 0]
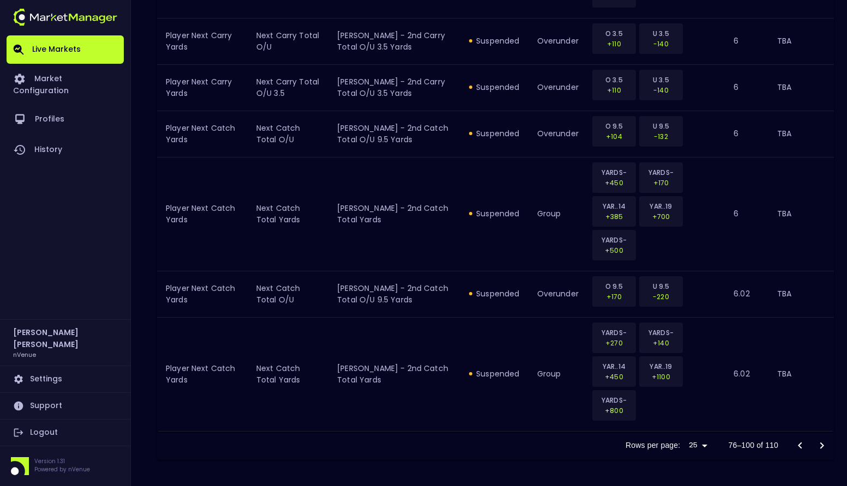
click at [827, 441] on icon "Go to next page" at bounding box center [821, 446] width 13 height 13
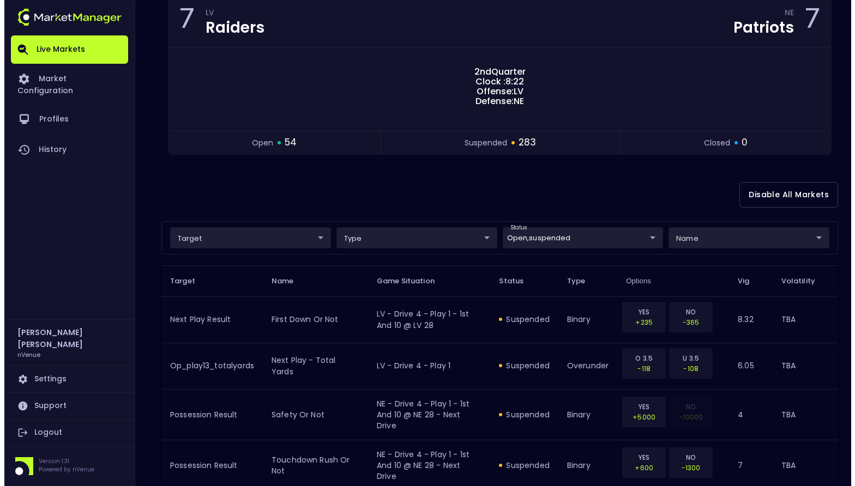
scroll to position [109, 0]
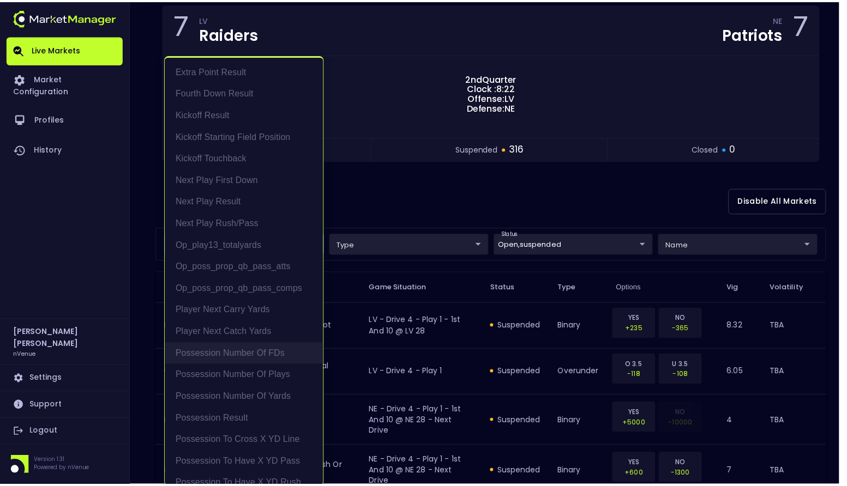
scroll to position [0, 0]
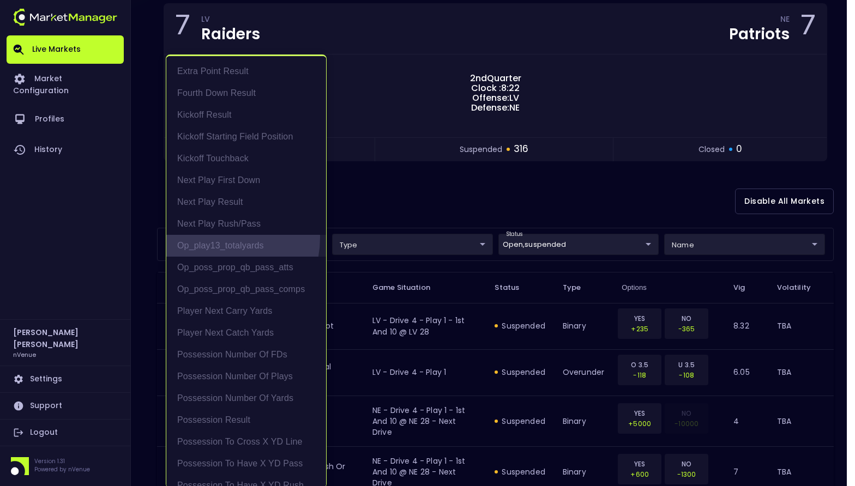
click at [212, 238] on li "op_play13_totalyards" at bounding box center [246, 246] width 160 height 22
type input "op_play13_totalyards"
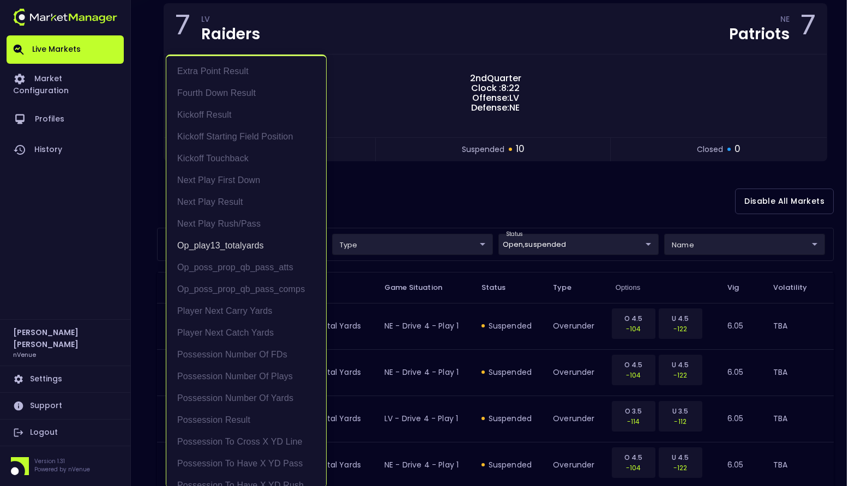
click at [462, 226] on div at bounding box center [427, 243] width 855 height 486
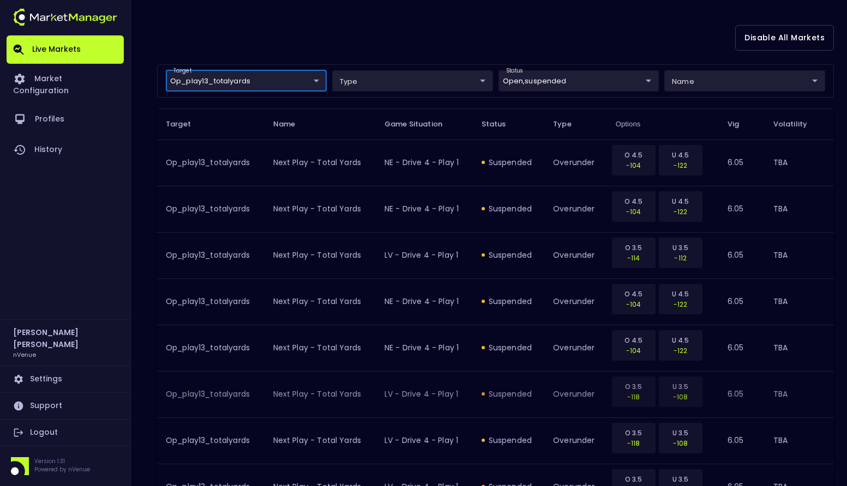
scroll to position [218, 0]
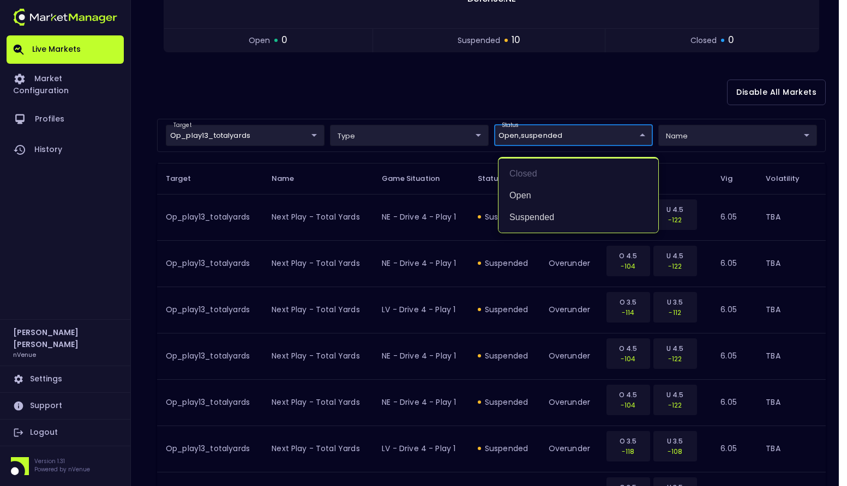
click at [533, 133] on body "Live Markets Market Configuration Profiles History [PERSON_NAME] nVenue Setting…" at bounding box center [423, 247] width 847 height 931
click at [515, 191] on li "open" at bounding box center [578, 196] width 160 height 22
click at [550, 83] on div at bounding box center [427, 243] width 855 height 486
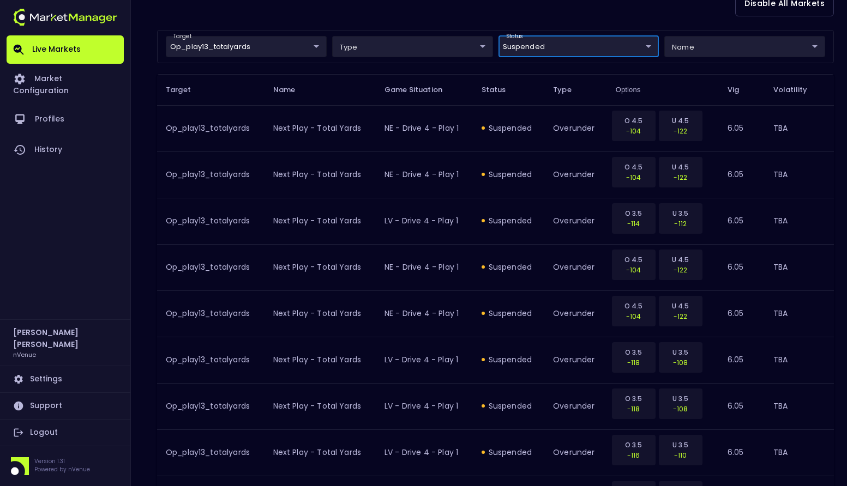
scroll to position [0, 0]
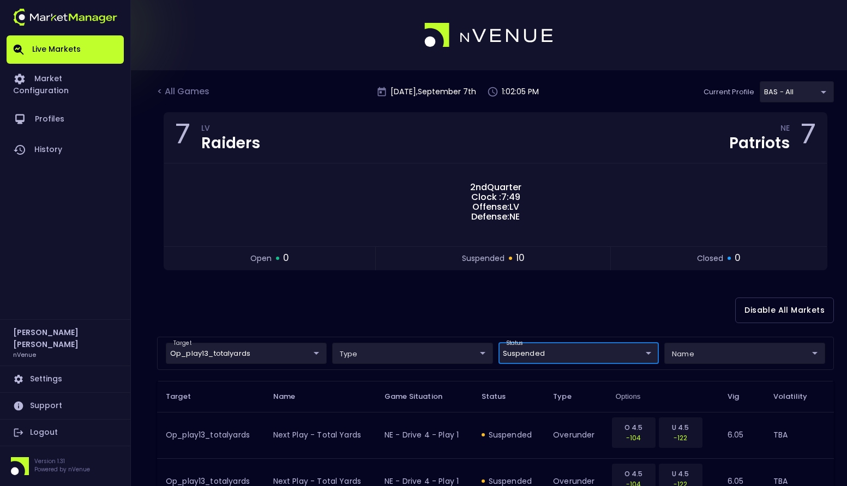
click at [562, 352] on body "Live Markets Market Configuration Profiles History [PERSON_NAME] nVenue Setting…" at bounding box center [423, 465] width 847 height 931
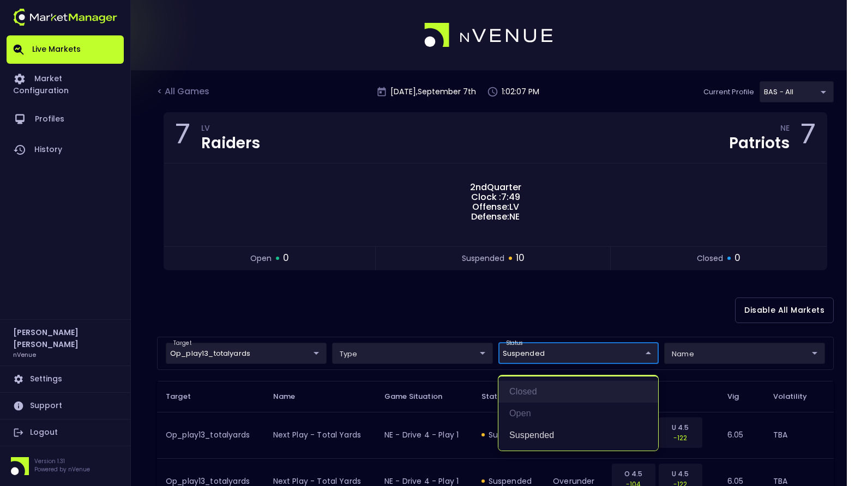
click at [545, 388] on li "closed" at bounding box center [578, 392] width 160 height 22
click at [543, 431] on li "suspended" at bounding box center [578, 436] width 160 height 22
type input "closed"
click at [500, 301] on div at bounding box center [427, 243] width 855 height 486
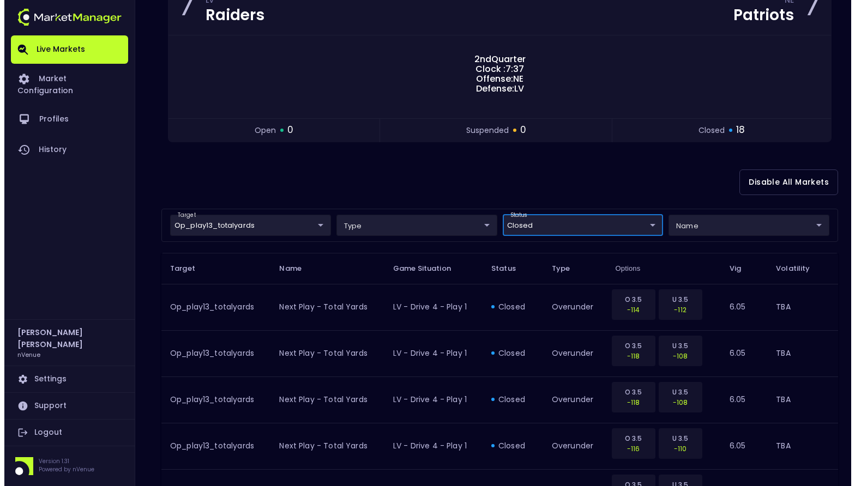
scroll to position [104, 0]
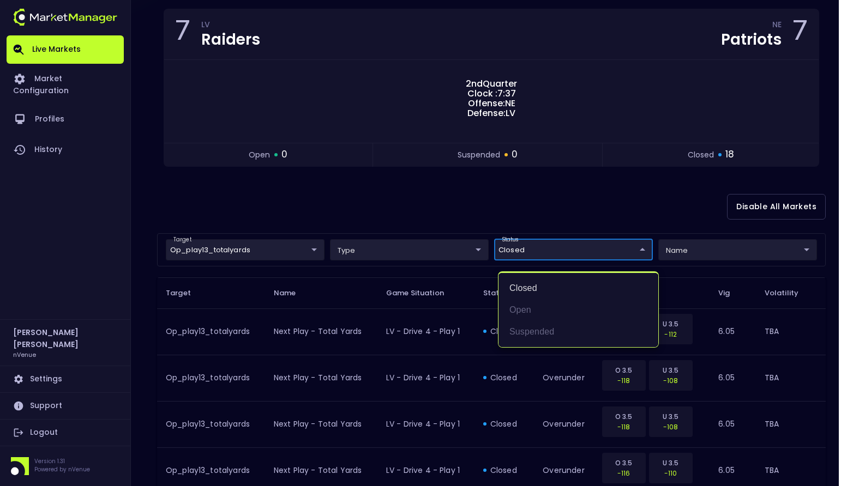
click at [539, 289] on li "closed" at bounding box center [578, 289] width 160 height 22
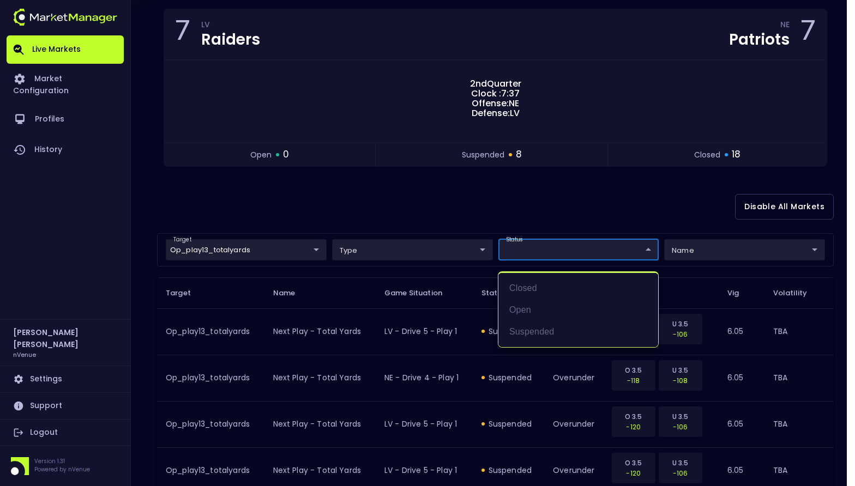
click at [300, 248] on div at bounding box center [427, 243] width 855 height 486
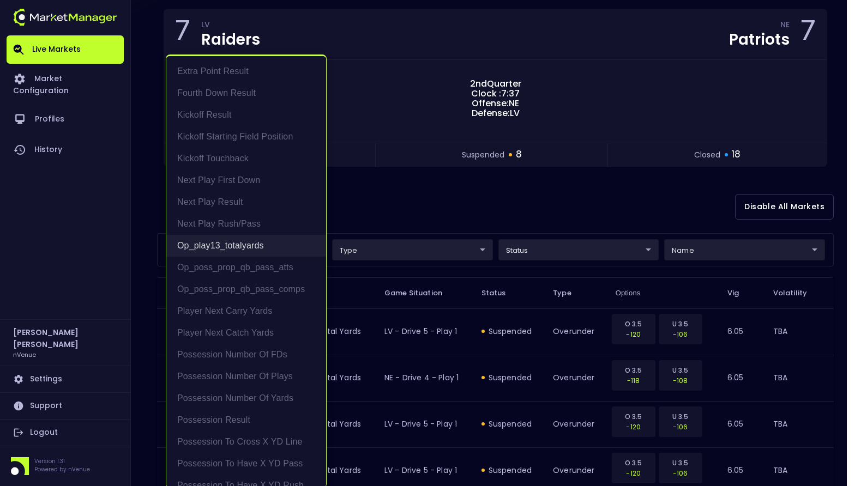
click at [244, 240] on li "op_play13_totalyards" at bounding box center [246, 246] width 160 height 22
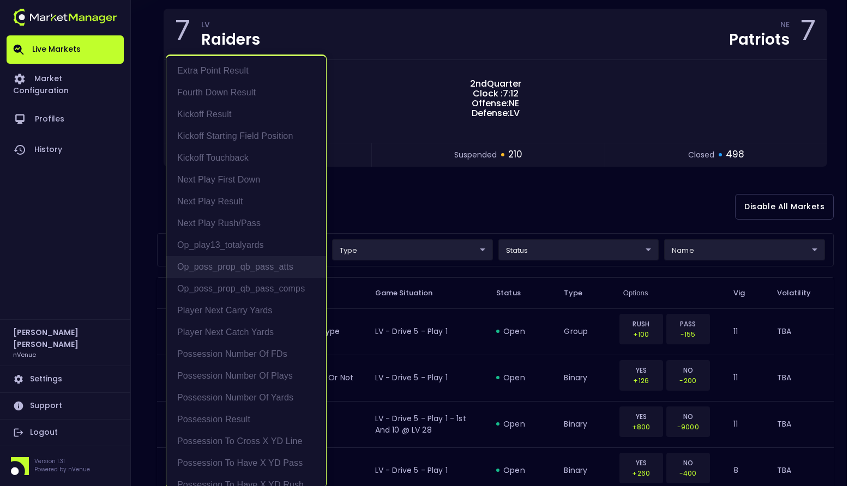
scroll to position [0, 0]
click at [568, 25] on div at bounding box center [427, 243] width 855 height 486
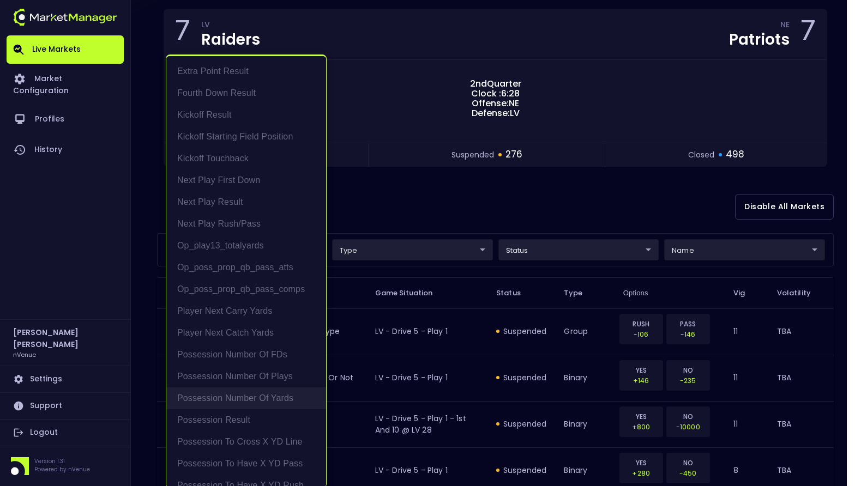
click at [250, 401] on li "Possession Number of Yards" at bounding box center [246, 399] width 160 height 22
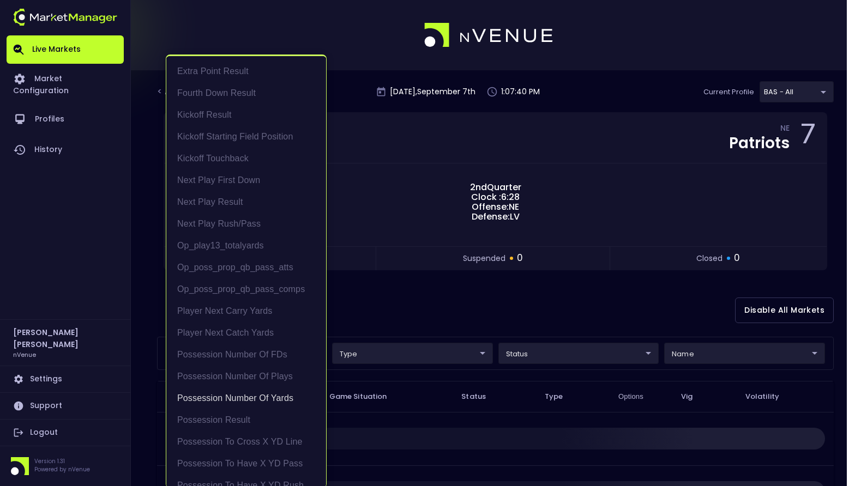
click at [471, 281] on div at bounding box center [427, 243] width 855 height 486
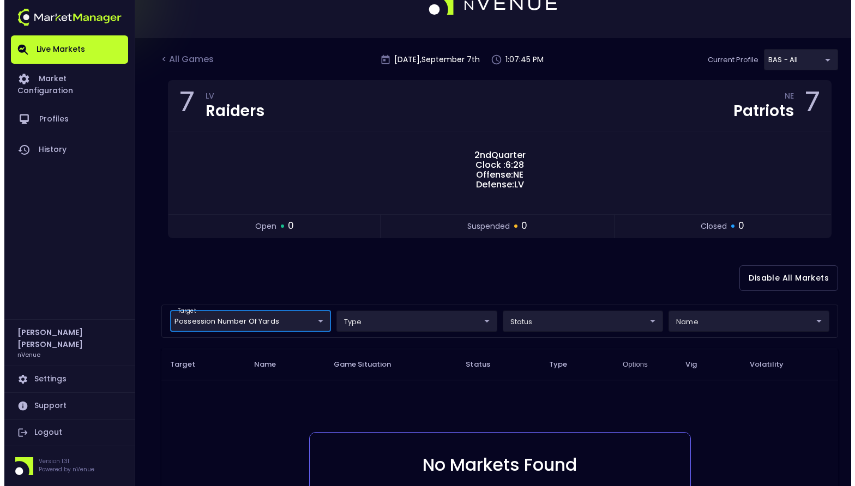
scroll to position [31, 0]
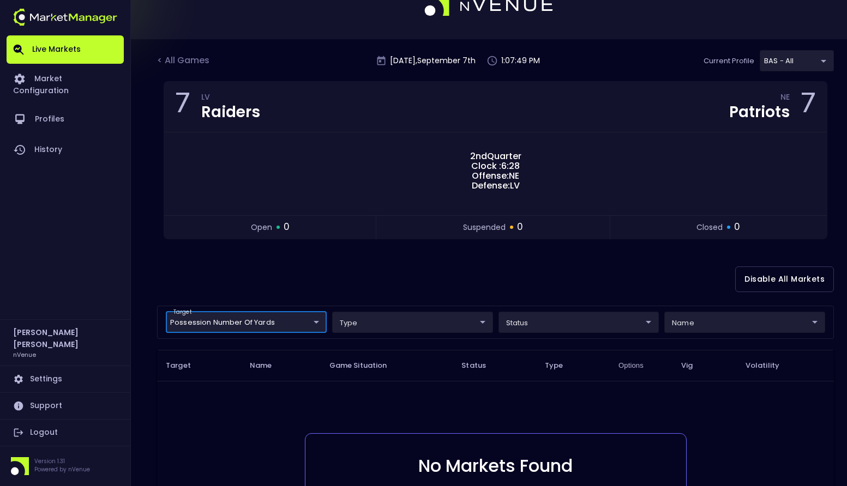
click at [309, 321] on body "Live Markets Market Configuration Profiles History [PERSON_NAME] nVenue Setting…" at bounding box center [423, 309] width 847 height 681
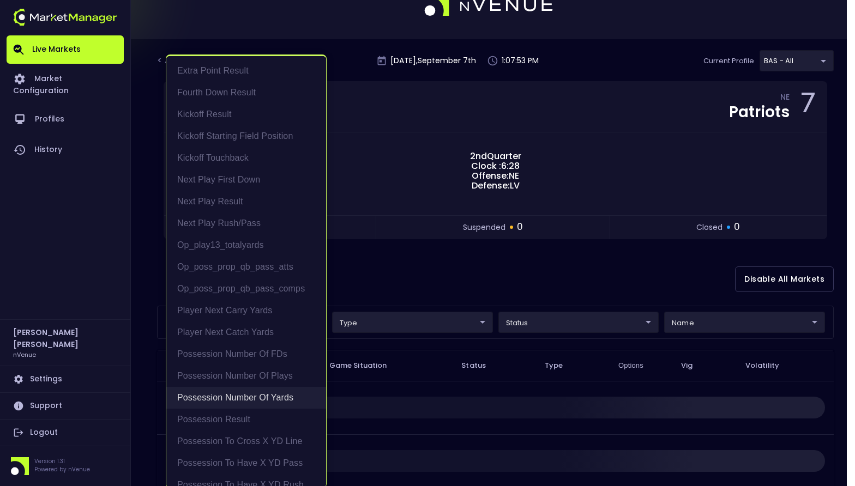
scroll to position [0, 0]
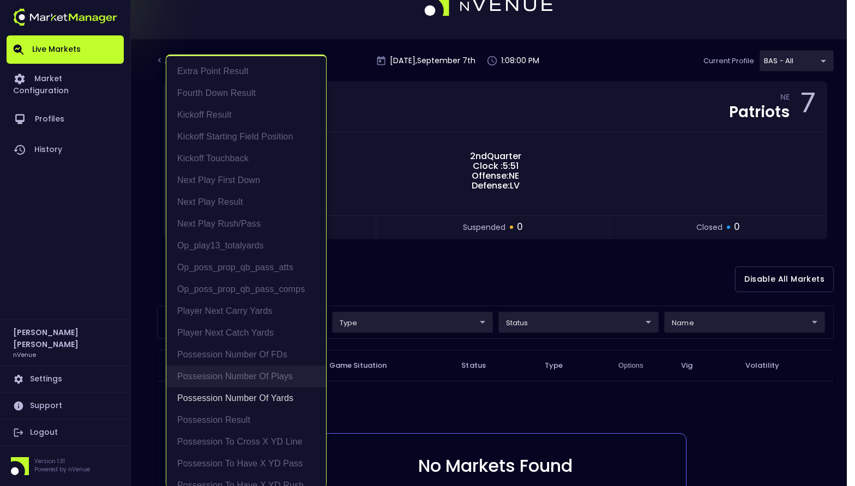
click at [266, 381] on li "Possession Number of Plays" at bounding box center [246, 377] width 160 height 22
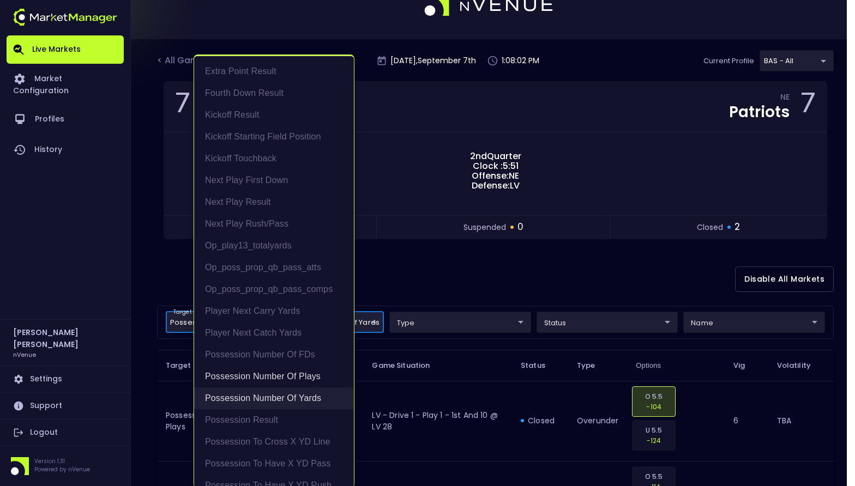
click at [292, 400] on li "Possession Number of Yards" at bounding box center [274, 399] width 160 height 22
type input "Possession Number of Plays"
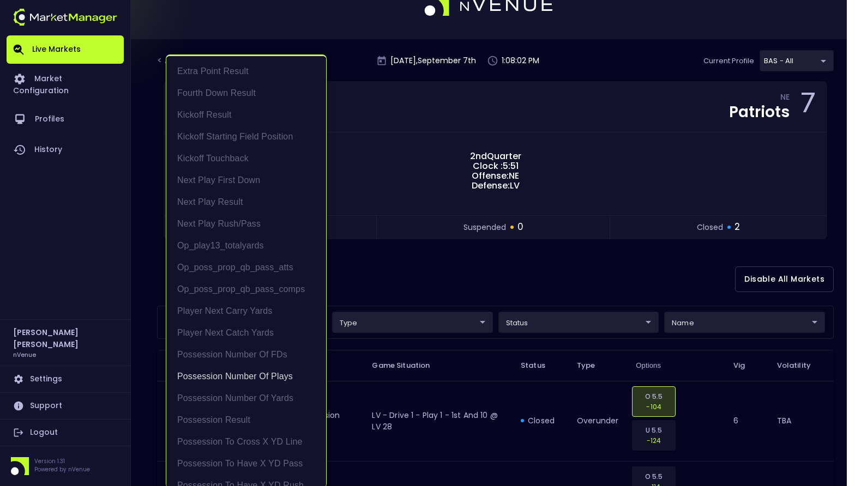
click at [579, 268] on div at bounding box center [427, 243] width 855 height 486
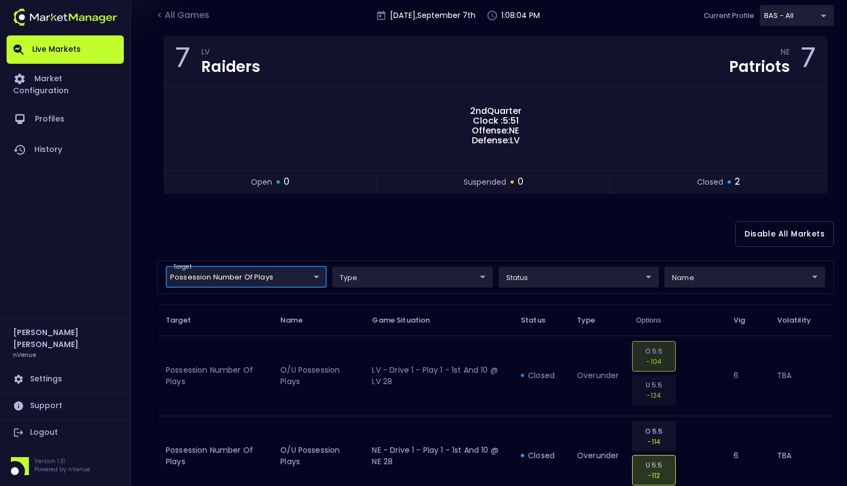
scroll to position [141, 0]
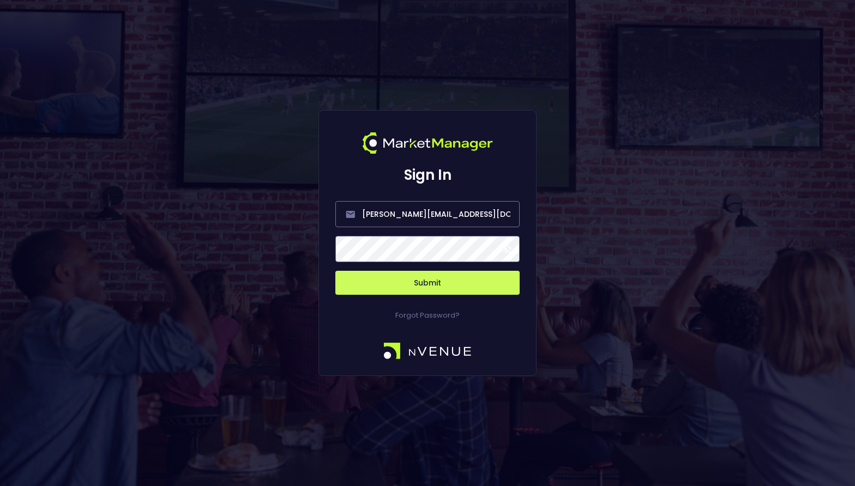
click at [438, 290] on button "Submit" at bounding box center [427, 283] width 184 height 24
click at [415, 279] on button "Submit" at bounding box center [427, 283] width 184 height 24
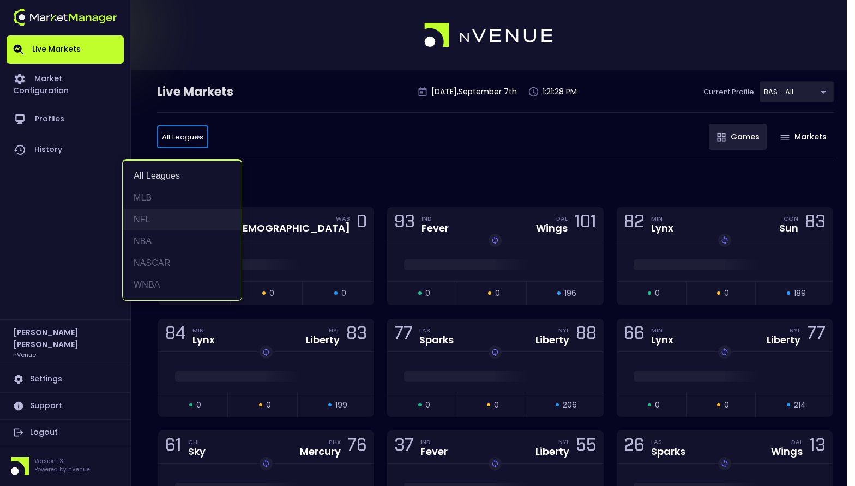
click at [173, 221] on li "NFL" at bounding box center [182, 220] width 119 height 22
type input "NFL"
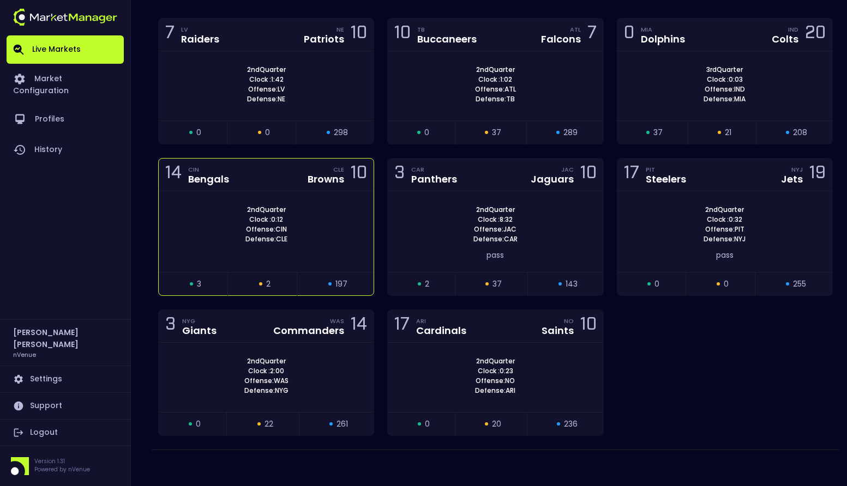
scroll to position [194, 0]
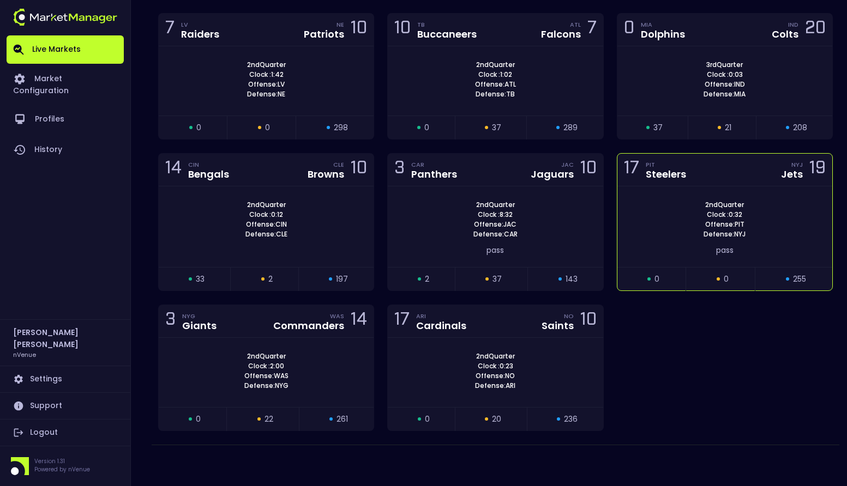
click at [757, 180] on div "17 PIT Steelers NYJ Jets 19" at bounding box center [724, 170] width 215 height 33
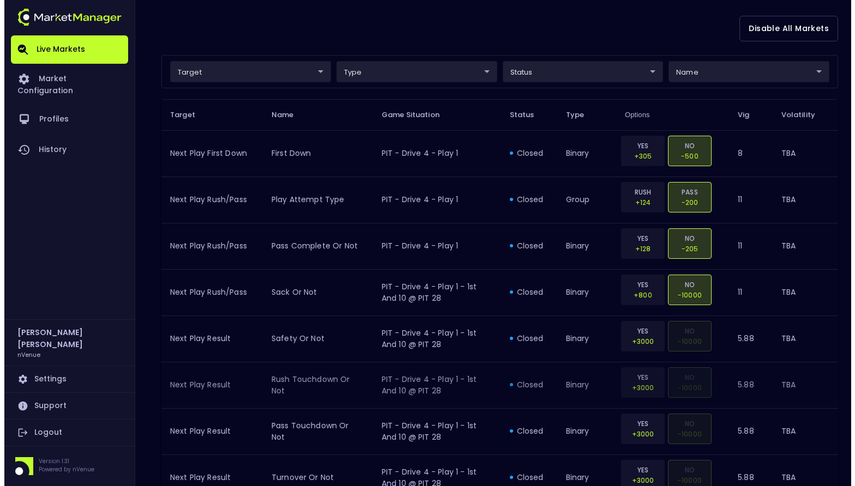
scroll to position [109, 0]
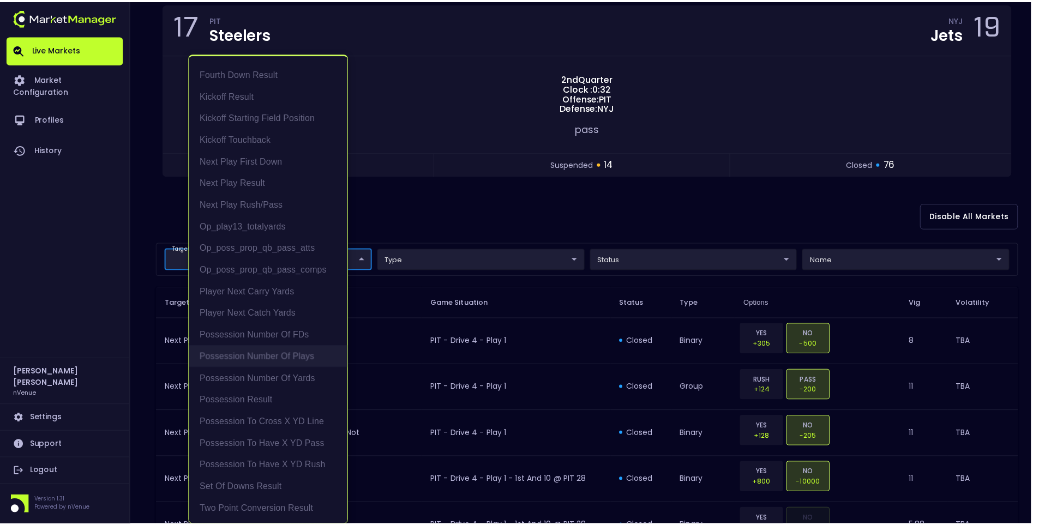
scroll to position [2, 0]
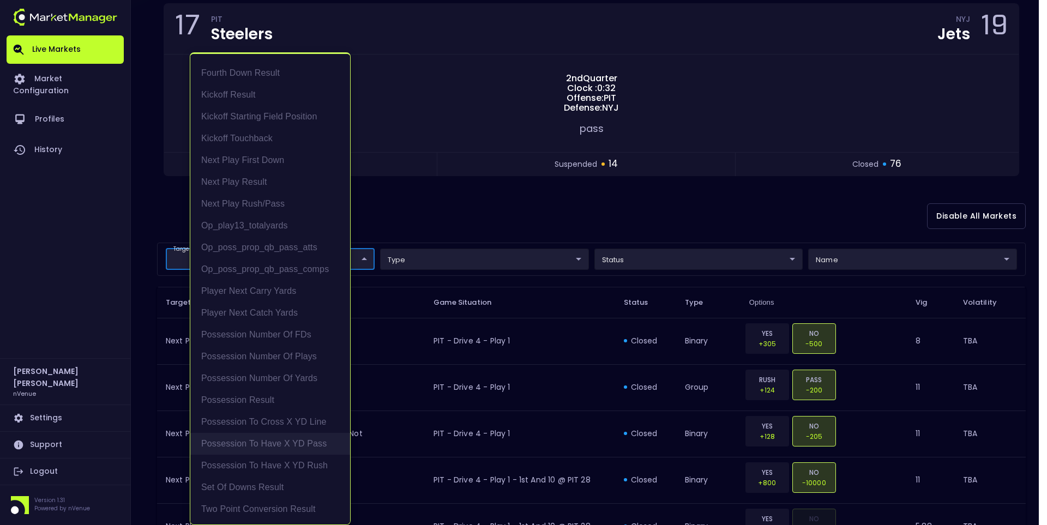
click at [262, 441] on li "Possession to Have X YD Pass" at bounding box center [270, 444] width 160 height 22
type input "Possession to Have X YD Pass"
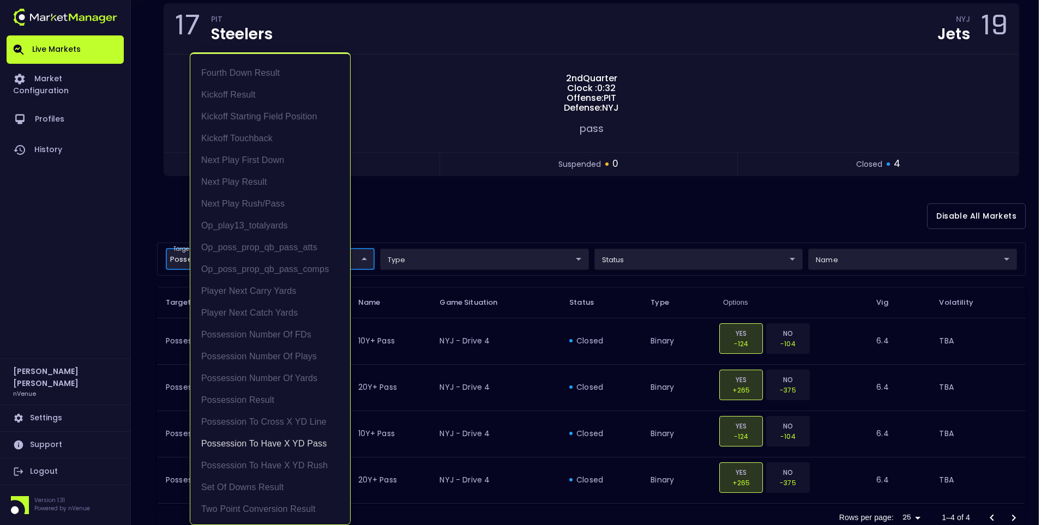
click at [489, 189] on div at bounding box center [523, 262] width 1047 height 525
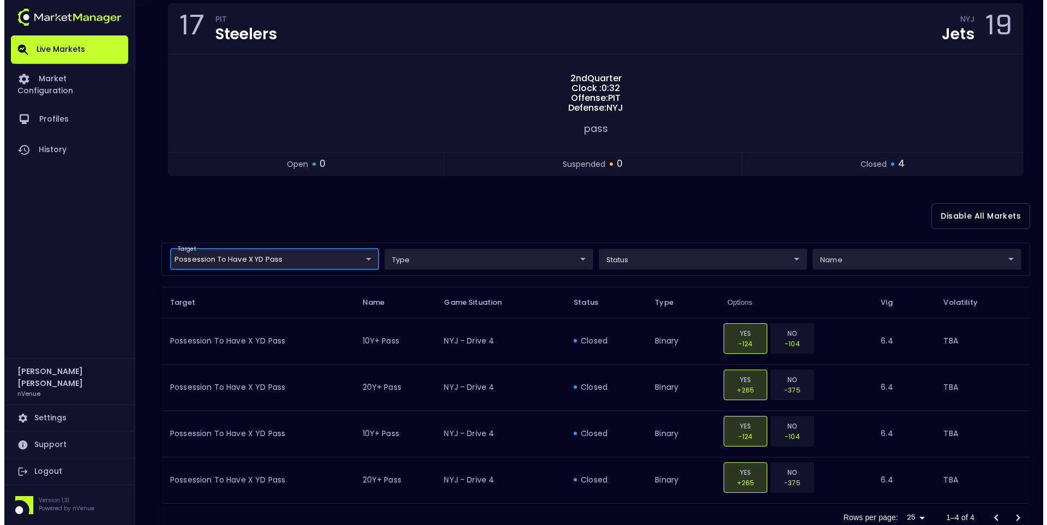
scroll to position [0, 0]
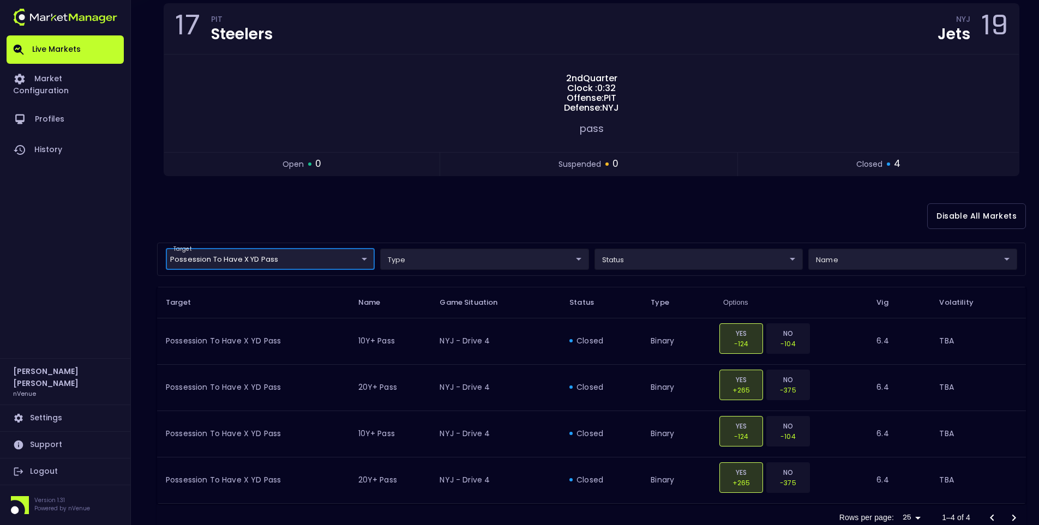
click at [657, 261] on body "Live Markets Market Configuration Profiles History [PERSON_NAME] nVenue Setting…" at bounding box center [519, 224] width 1039 height 667
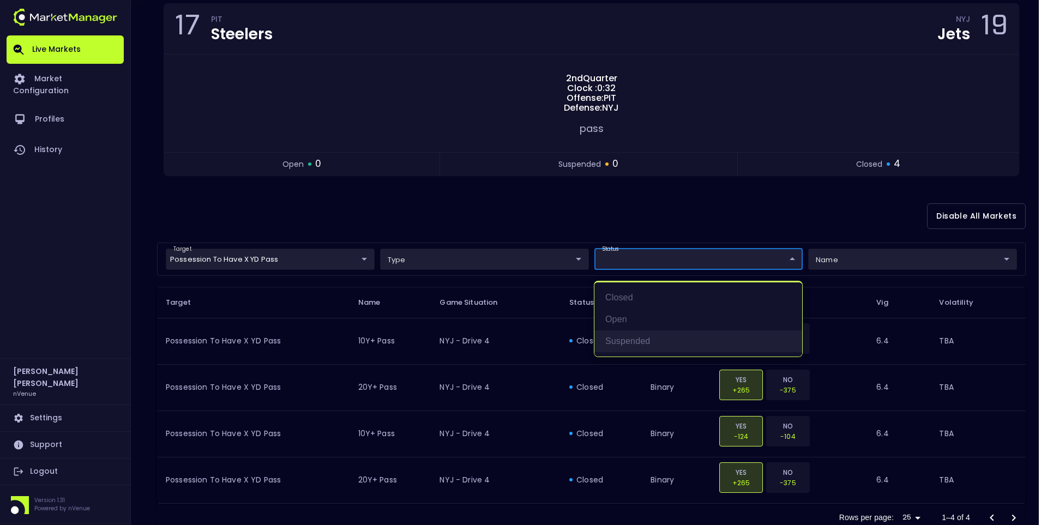
click at [636, 337] on li "suspended" at bounding box center [698, 341] width 208 height 22
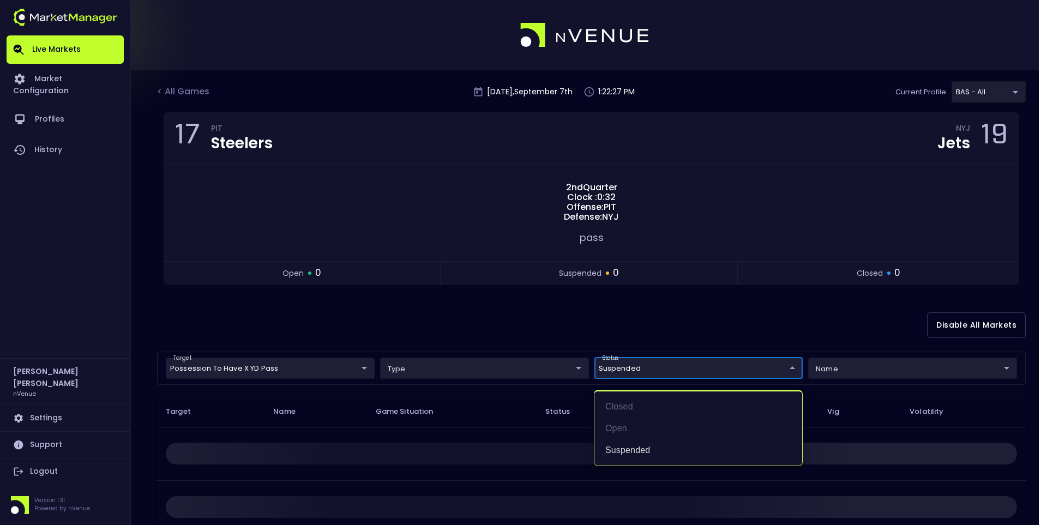
click at [408, 306] on div at bounding box center [523, 262] width 1047 height 525
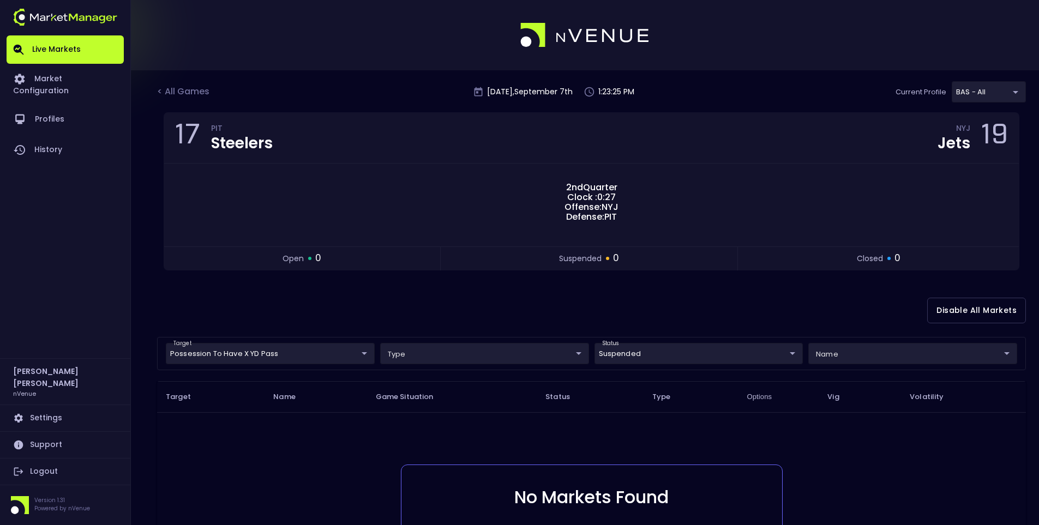
click at [443, 292] on div "Disable All Markets" at bounding box center [591, 310] width 869 height 53
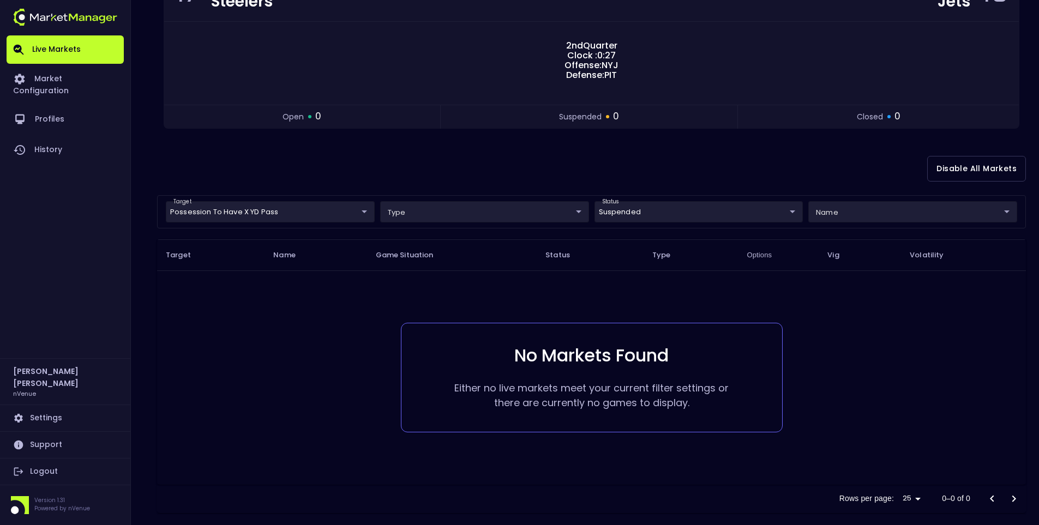
scroll to position [156, 0]
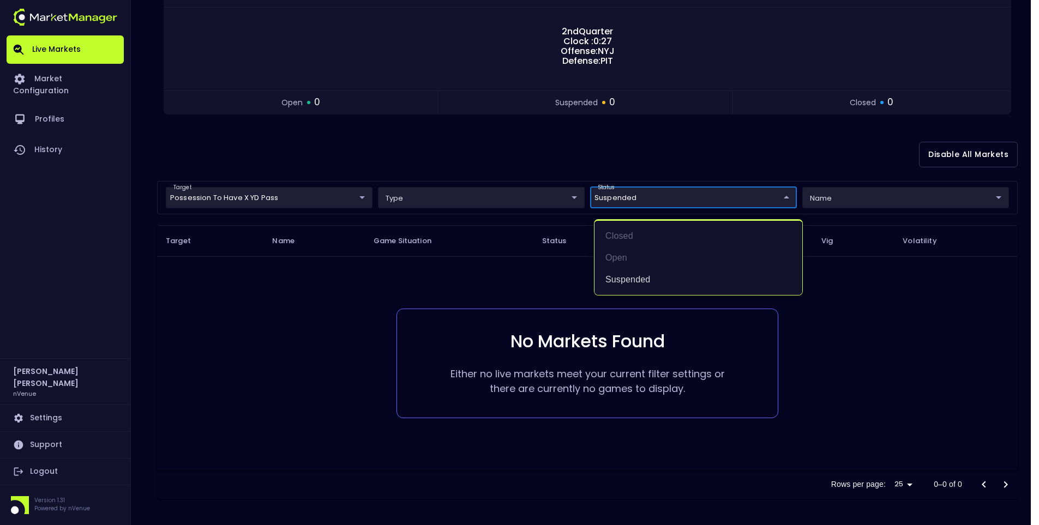
click at [738, 190] on body "Live Markets Market Configuration Profiles History [PERSON_NAME] nVenue Setting…" at bounding box center [519, 184] width 1039 height 681
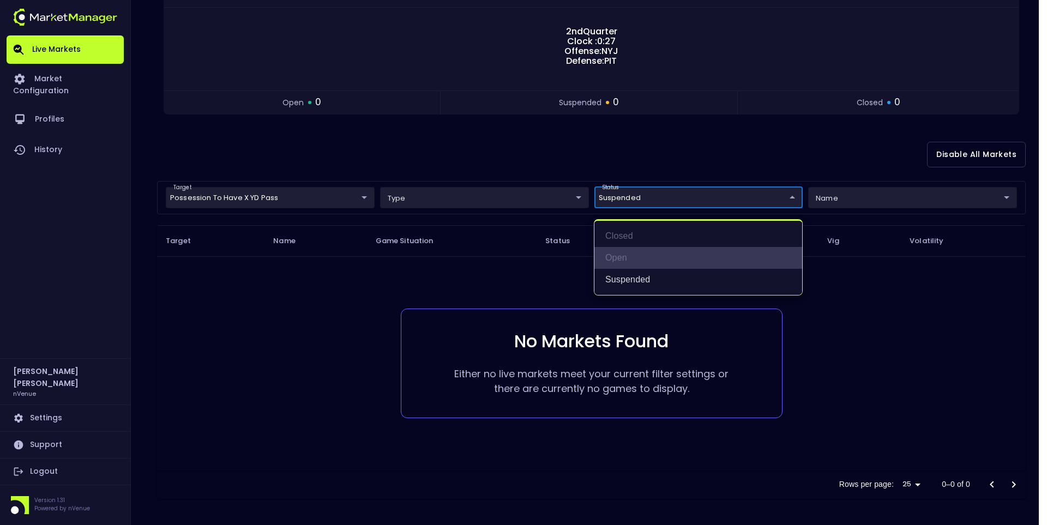
click at [618, 258] on li "open" at bounding box center [698, 258] width 208 height 22
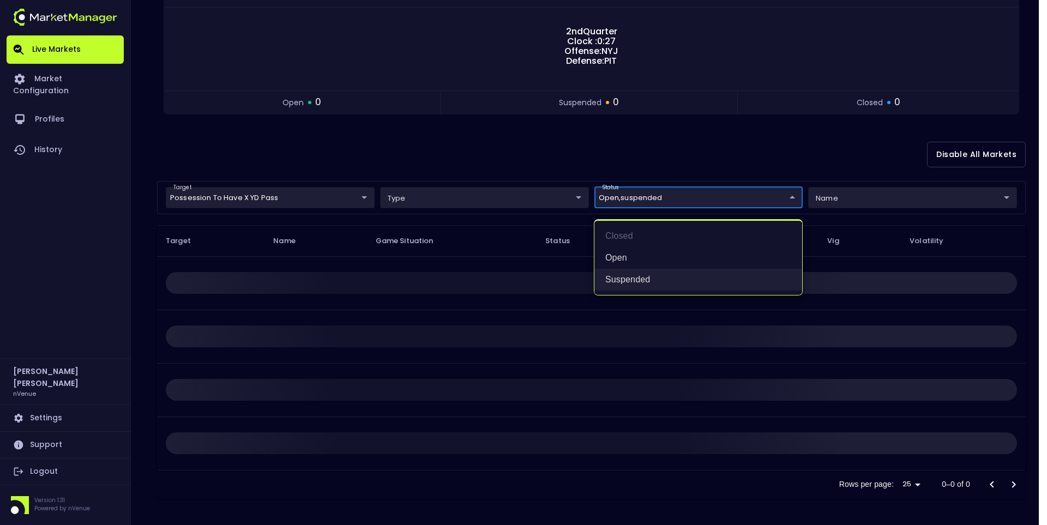
click at [641, 280] on li "suspended" at bounding box center [698, 280] width 208 height 22
click at [606, 153] on div at bounding box center [523, 262] width 1047 height 525
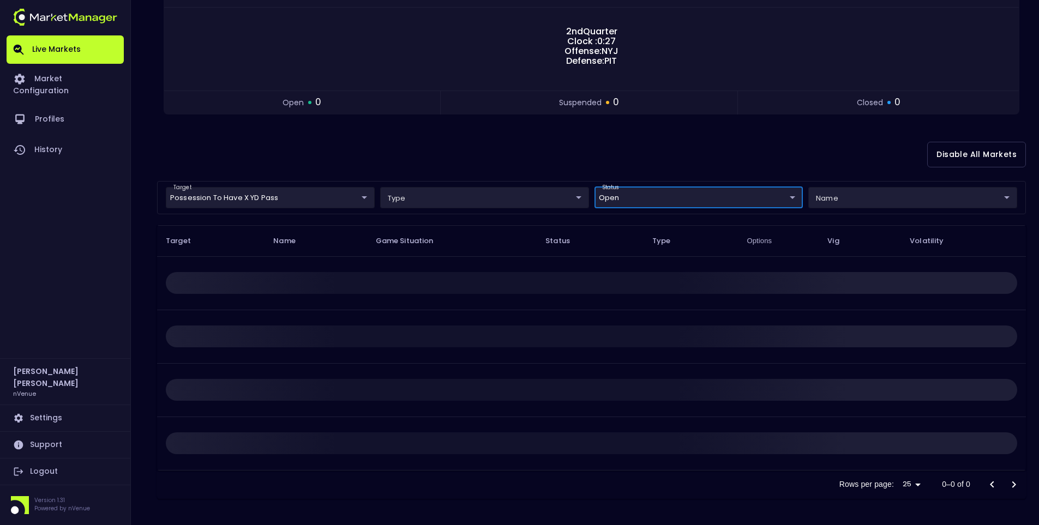
click at [643, 201] on body "Live Markets Market Configuration Profiles History [PERSON_NAME] nVenue Setting…" at bounding box center [519, 184] width 1039 height 681
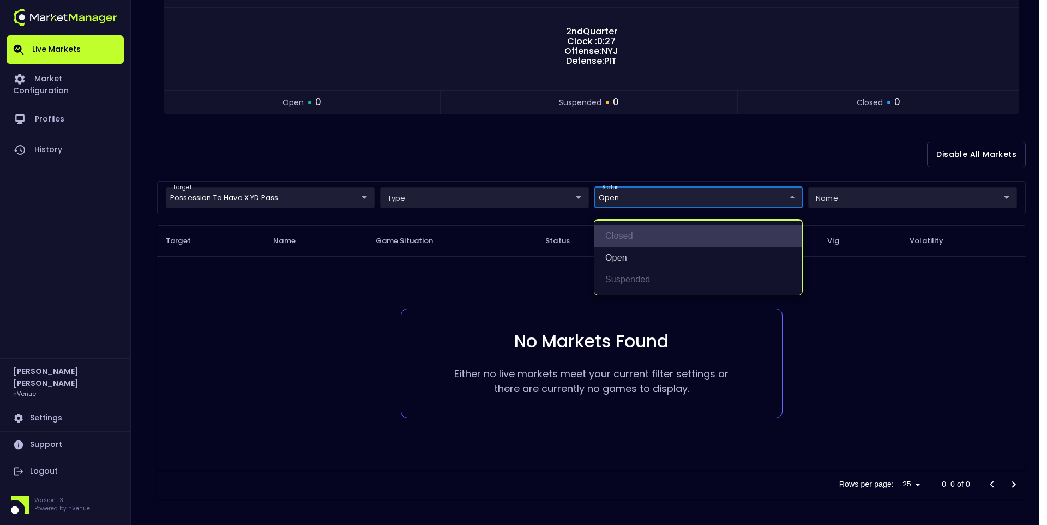
click at [640, 239] on li "closed" at bounding box center [698, 236] width 208 height 22
type input "open,closed"
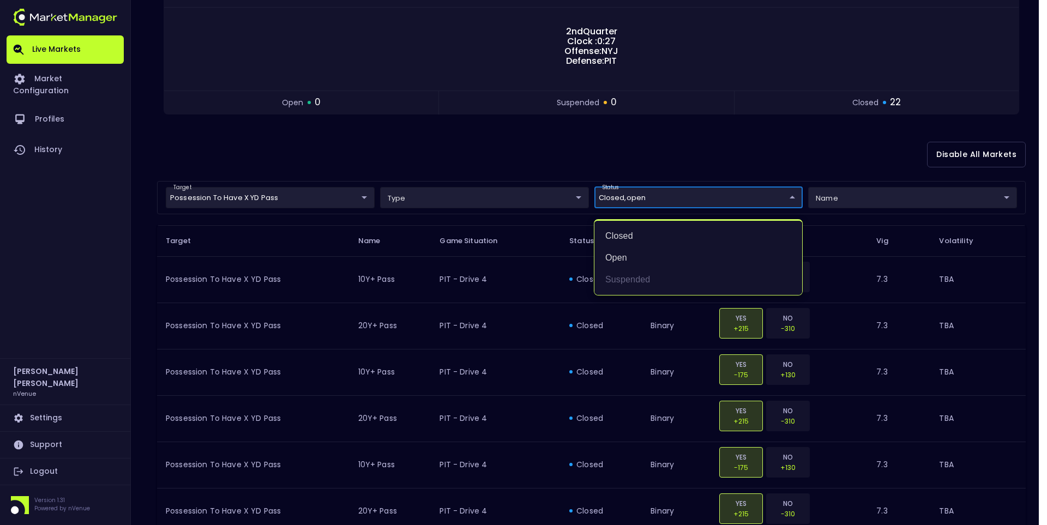
click at [541, 142] on div at bounding box center [523, 262] width 1047 height 525
